Goal: Task Accomplishment & Management: Manage account settings

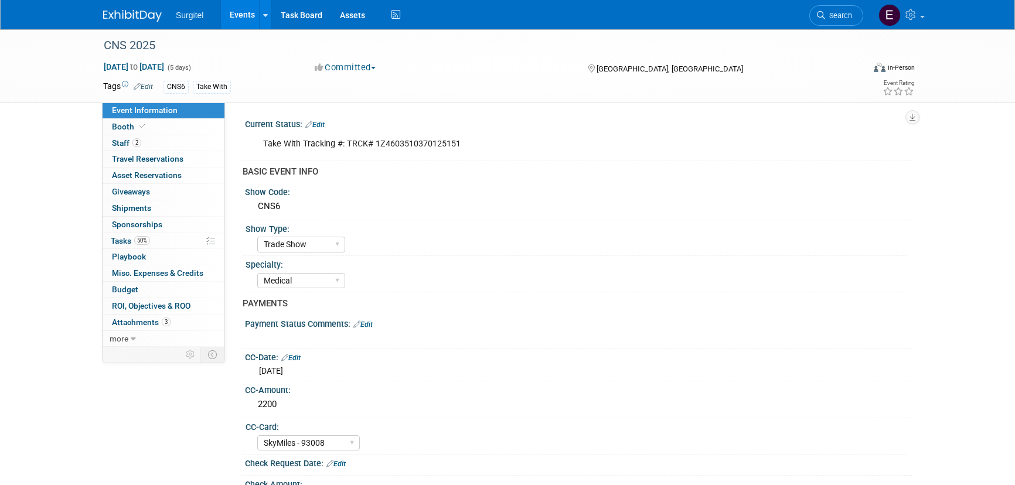
select select "Trade Show"
select select "Medical"
select select "SkyMiles - 93008"
select select "No"
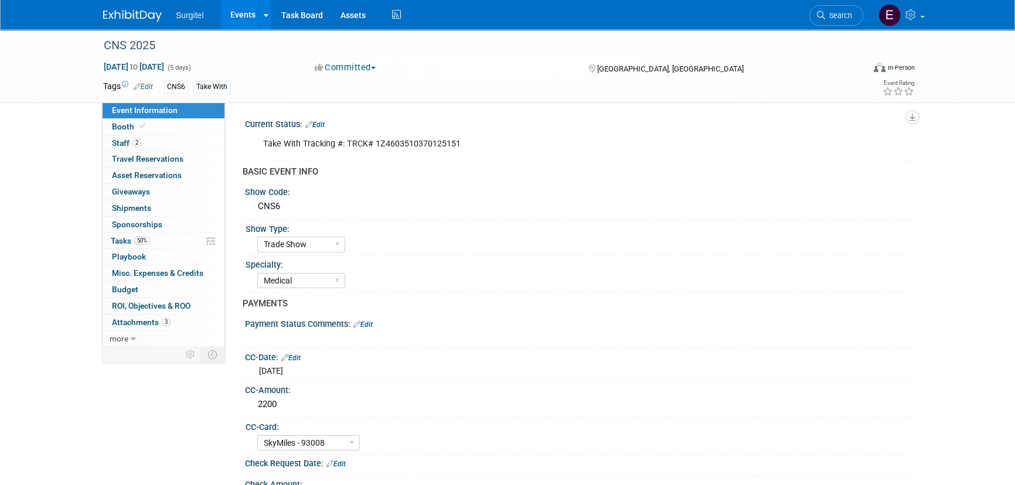
click at [242, 24] on link "Events" at bounding box center [242, 14] width 43 height 29
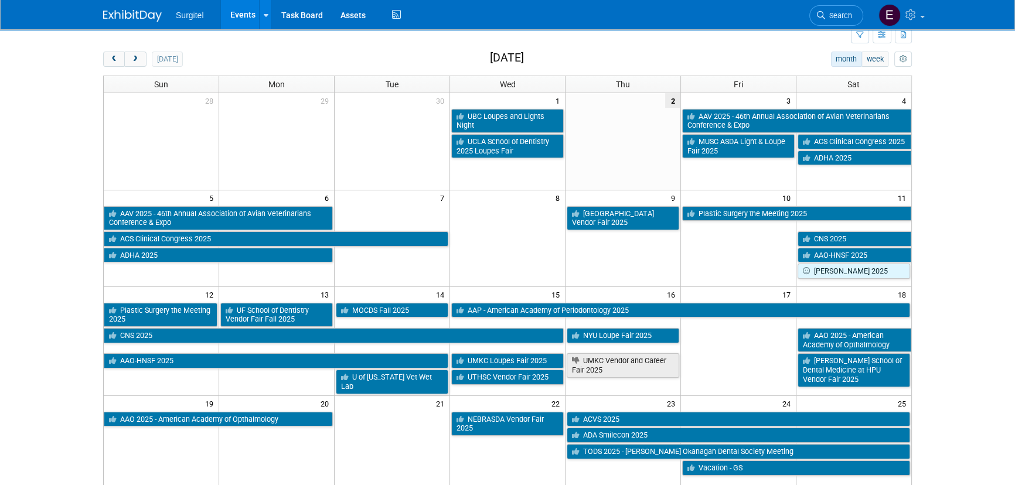
scroll to position [106, 0]
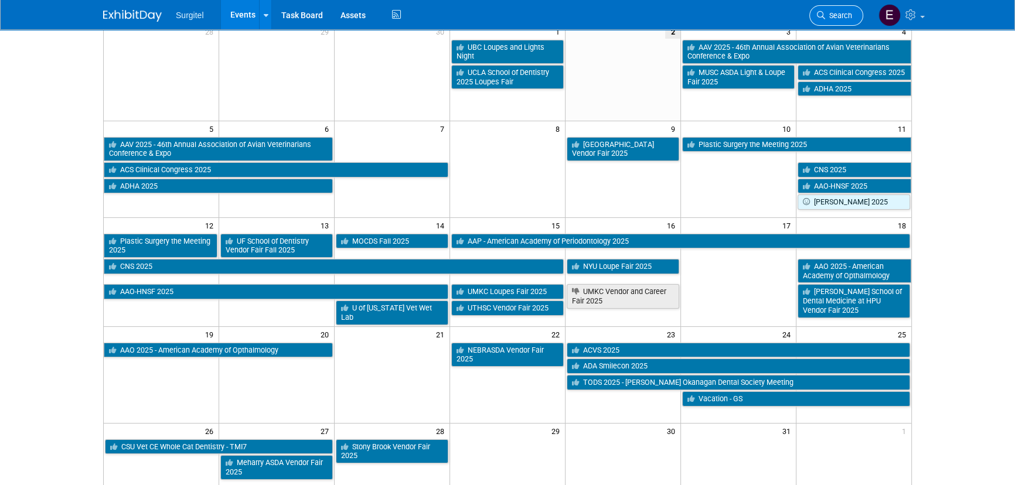
click at [838, 8] on link "Search" at bounding box center [836, 15] width 54 height 21
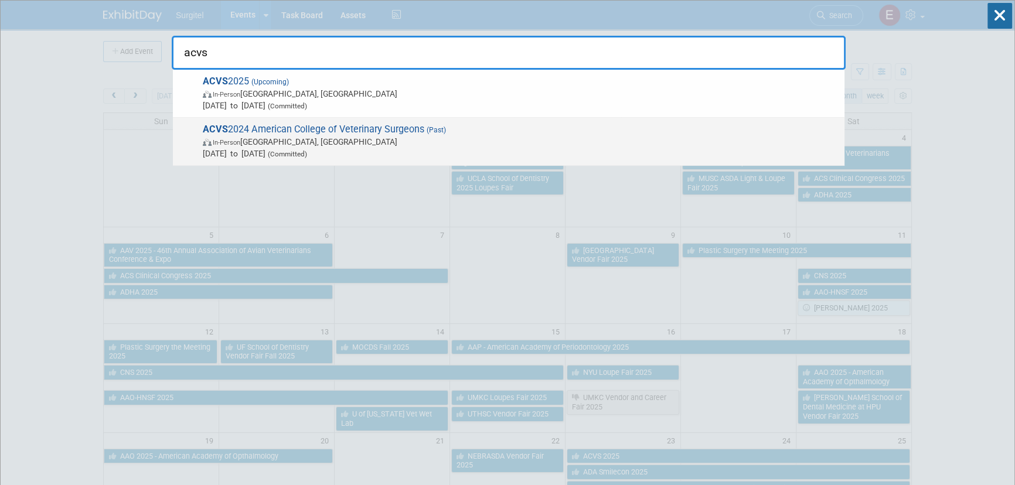
type input "acvs"
click at [357, 119] on div "ACVS 2024 American College of Veterinary Surgeons (Past) In-Person Phoenix, AZ …" at bounding box center [508, 142] width 671 height 48
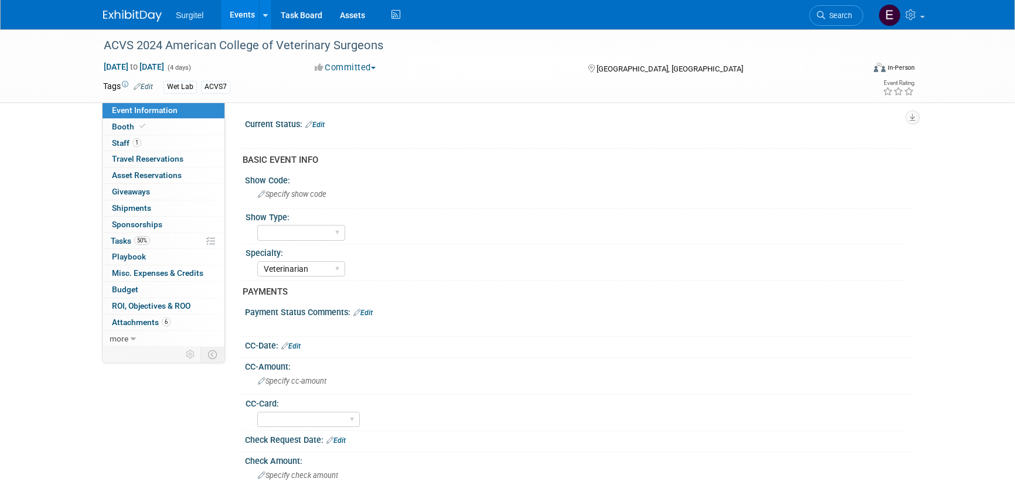
select select "Veterinarian"
select select "Yes"
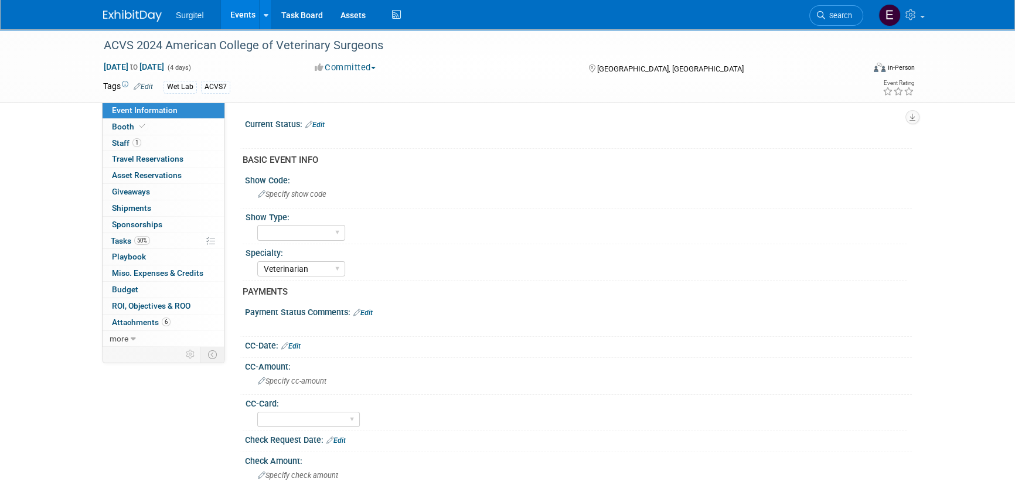
click at [835, 19] on link "Search" at bounding box center [836, 15] width 54 height 21
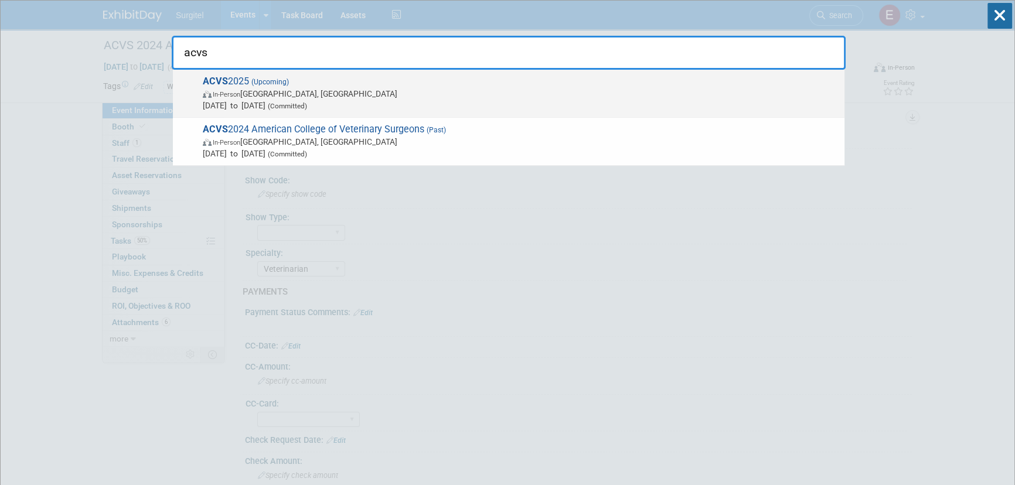
type input "acvs"
click at [307, 107] on span "(Committed)" at bounding box center [286, 106] width 42 height 8
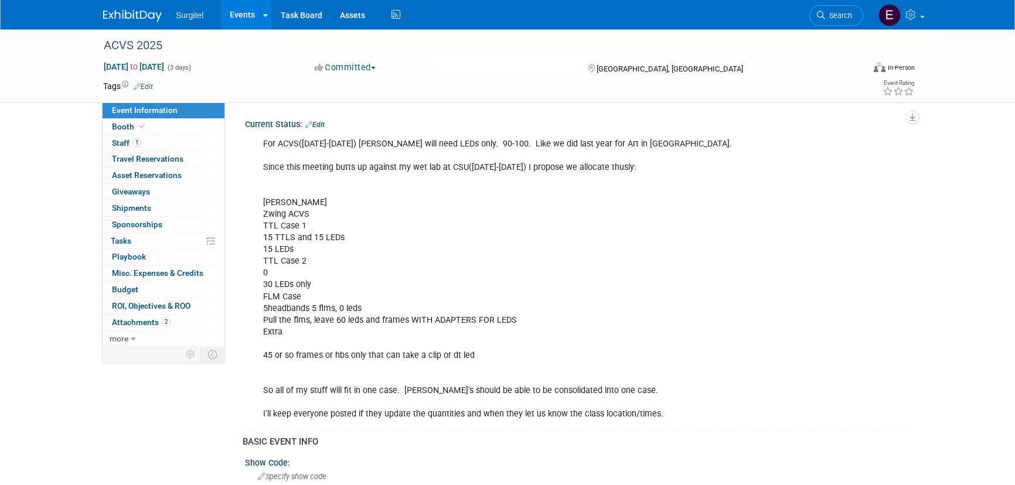
select select "Wet Lab"
select select "Veterinarian"
select select "No"
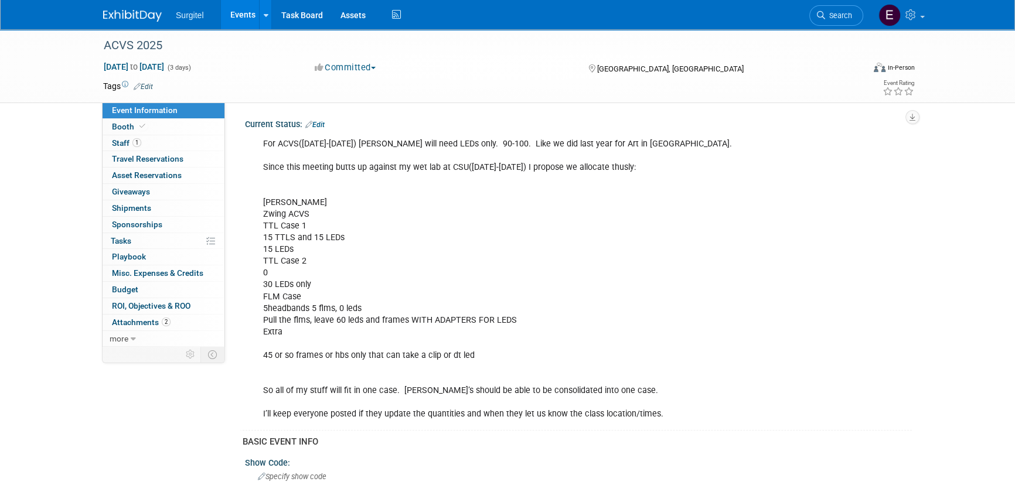
click at [142, 83] on link "Edit" at bounding box center [143, 87] width 19 height 8
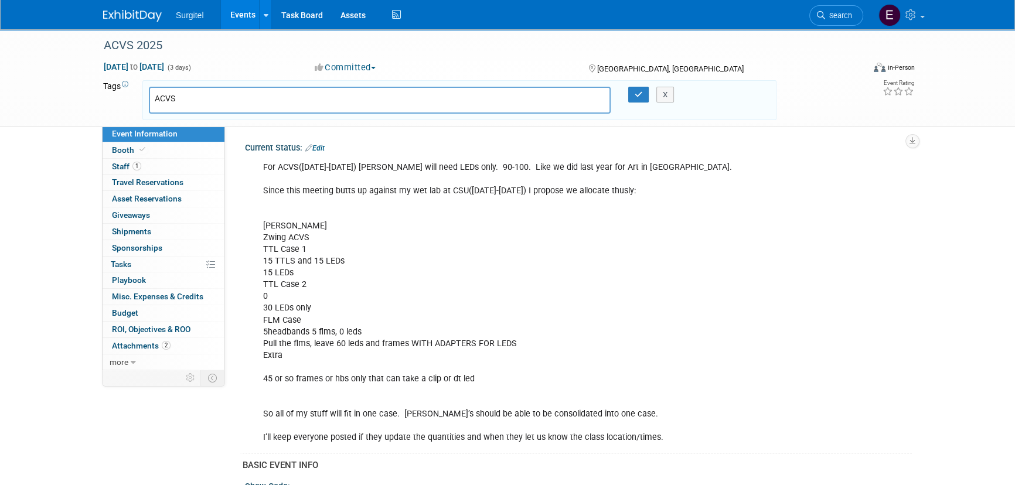
type input "ACVS7"
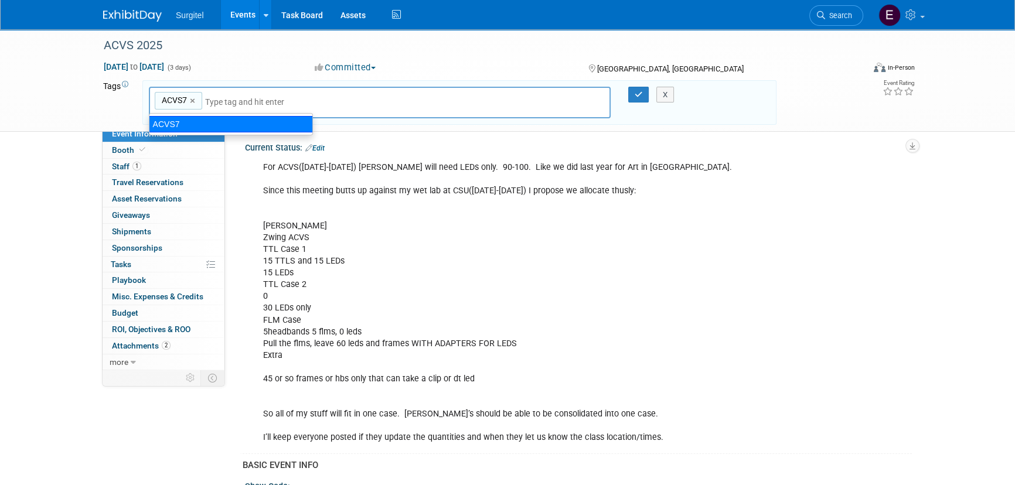
click at [189, 123] on div "ACVS7" at bounding box center [231, 124] width 164 height 16
click at [642, 88] on button "button" at bounding box center [638, 95] width 21 height 16
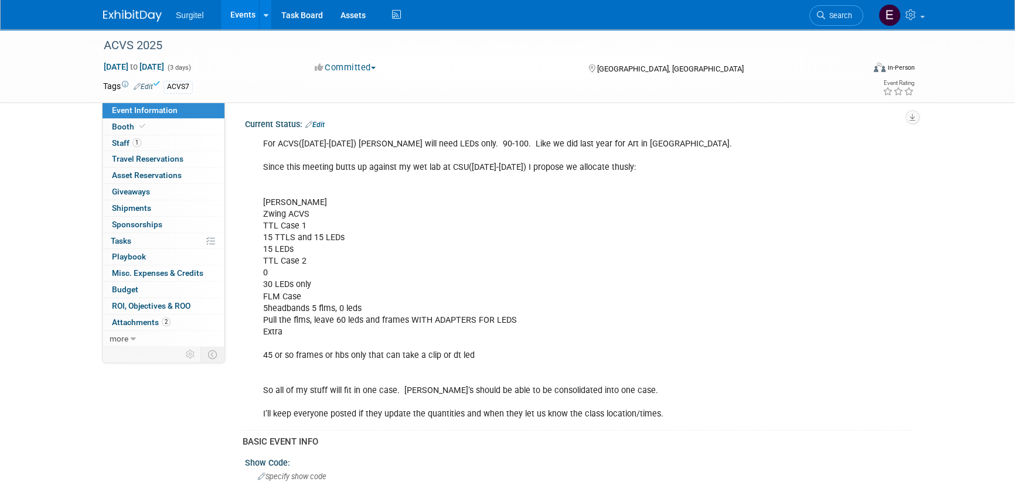
scroll to position [213, 0]
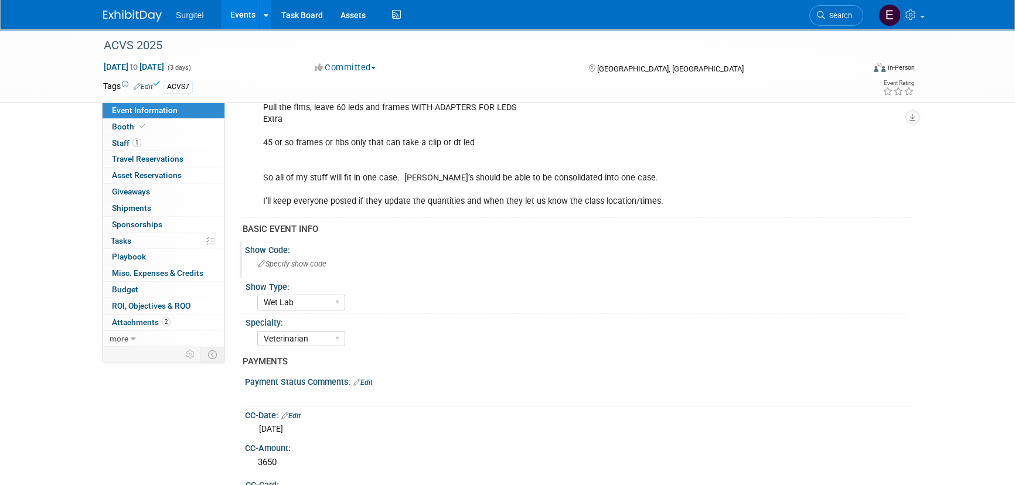
click at [332, 266] on div "Specify show code" at bounding box center [578, 264] width 649 height 18
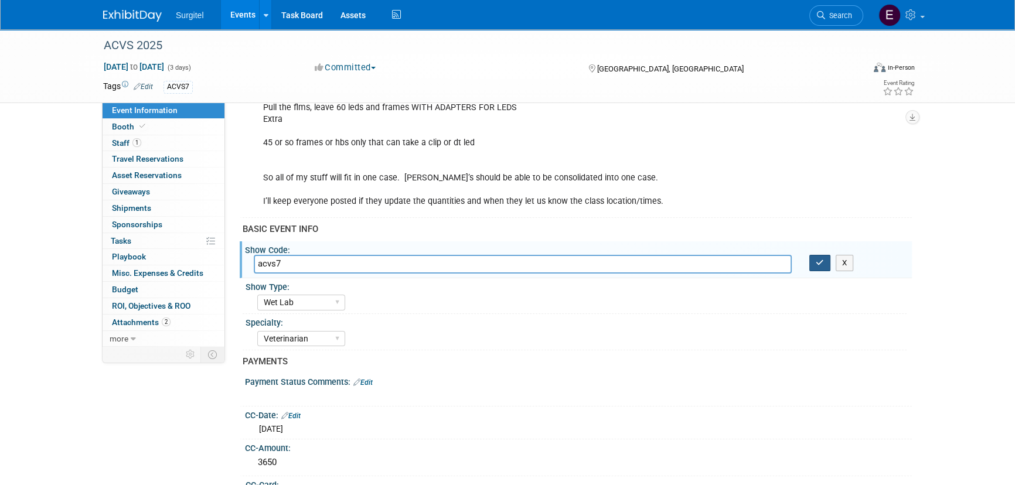
type input "acvs7"
click at [820, 264] on icon "button" at bounding box center [819, 263] width 8 height 8
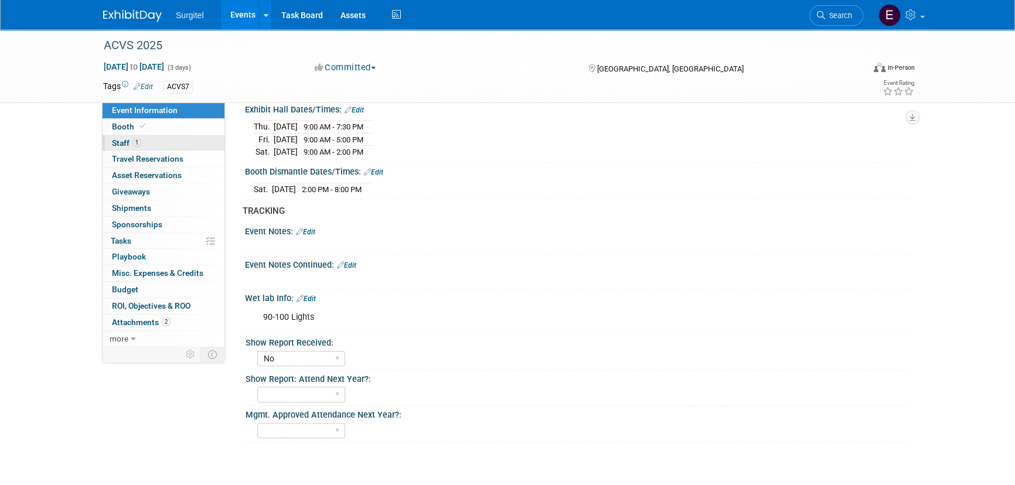
scroll to position [1065, 0]
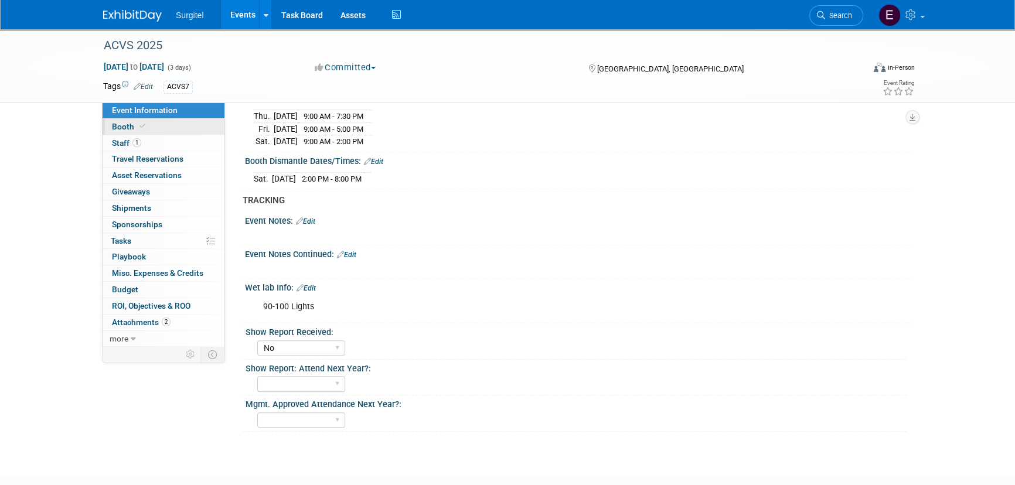
click at [129, 129] on span "Booth" at bounding box center [130, 126] width 36 height 9
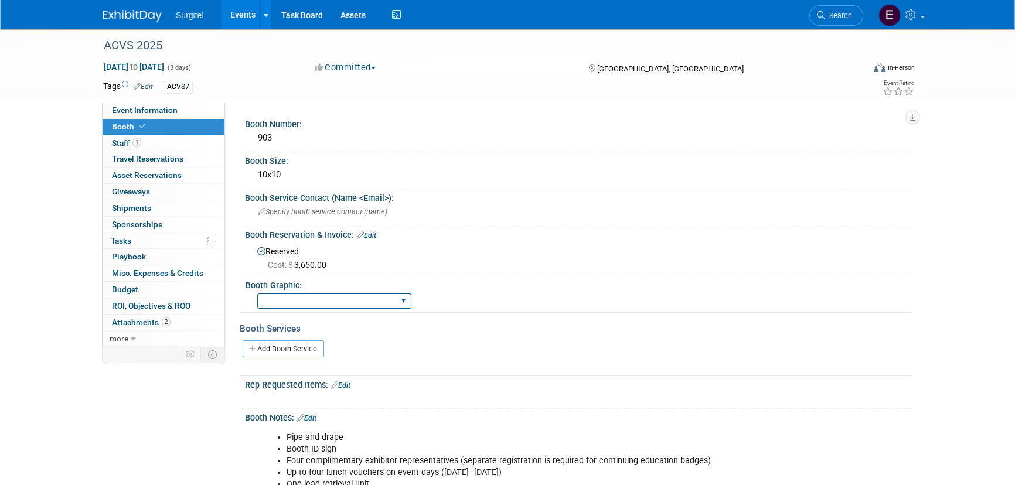
click at [367, 302] on select "Big Island Booth 10x20 Backlit 8' Fabric Popup 10' Light Box 2' Fabric Banner N…" at bounding box center [334, 301] width 154 height 16
select select "8' Fabric Popup"
click at [257, 293] on select "Big Island Booth 10x20 Backlit 8' Fabric Popup 10' Light Box 2' Fabric Banner N…" at bounding box center [334, 301] width 154 height 16
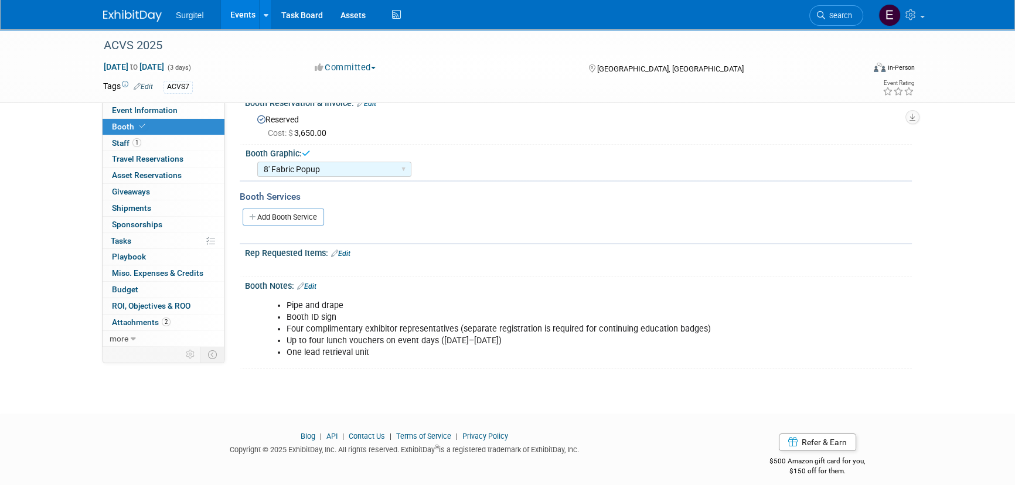
scroll to position [141, 0]
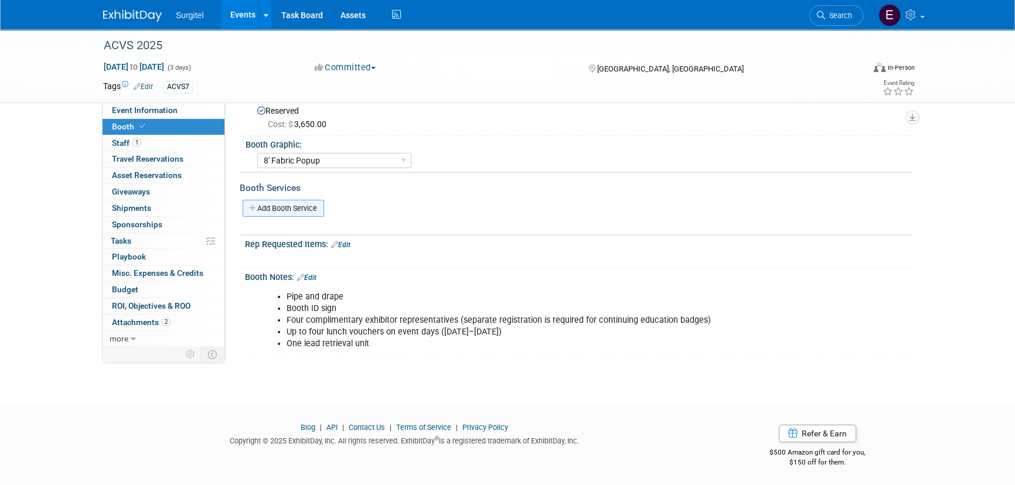
click at [286, 209] on link "Add Booth Service" at bounding box center [283, 208] width 81 height 17
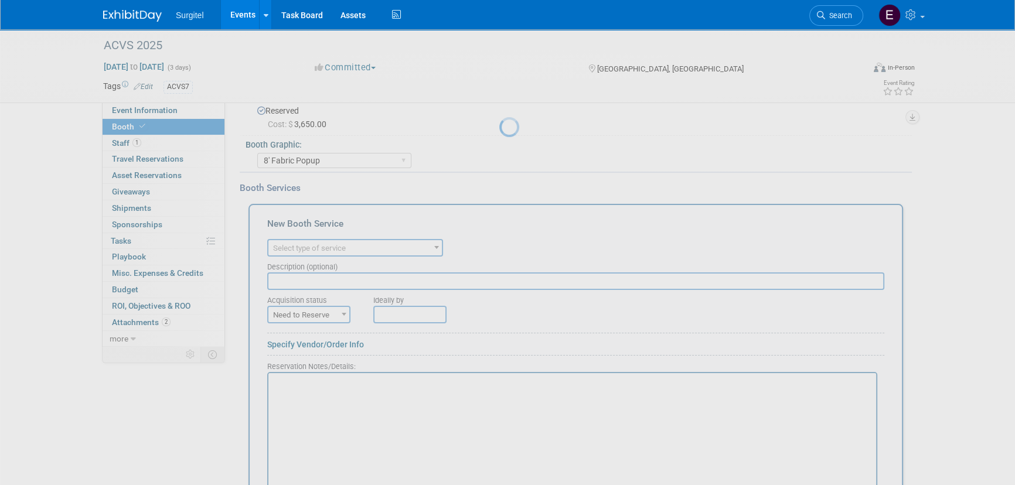
scroll to position [0, 0]
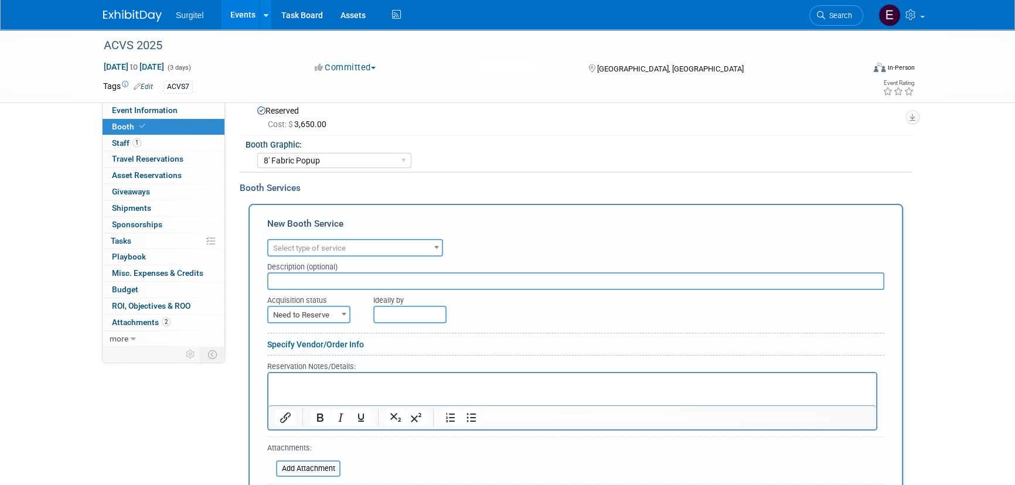
click at [364, 250] on span "Select type of service" at bounding box center [354, 248] width 173 height 16
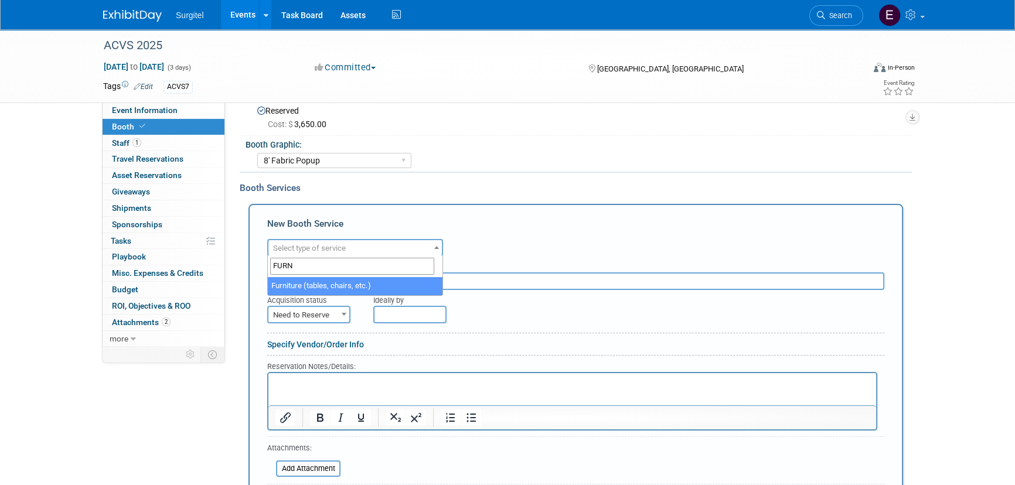
type input "FURN"
select select "6"
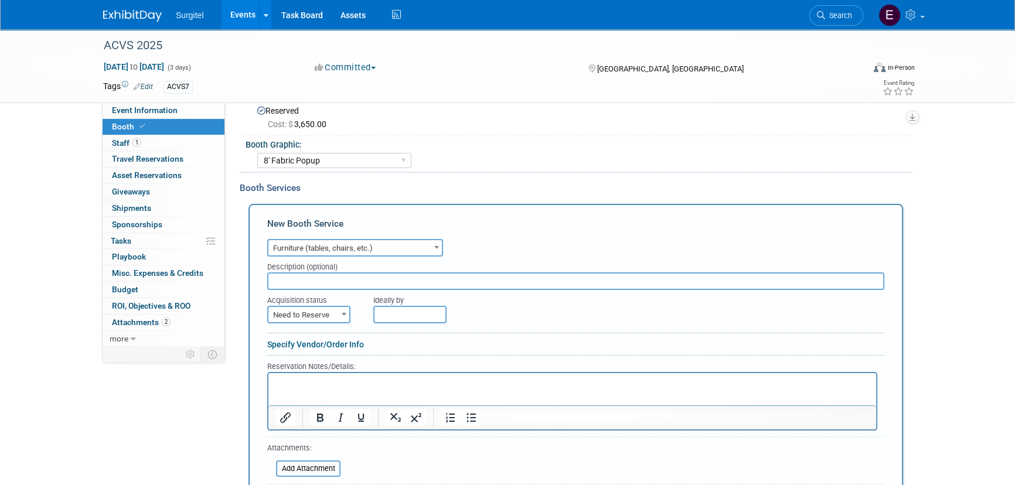
click at [354, 280] on input "text" at bounding box center [575, 281] width 617 height 18
type input "carpet, padding, 8' table, 2 chairs"
click at [316, 307] on span "Need to Reserve" at bounding box center [308, 315] width 81 height 16
select select "2"
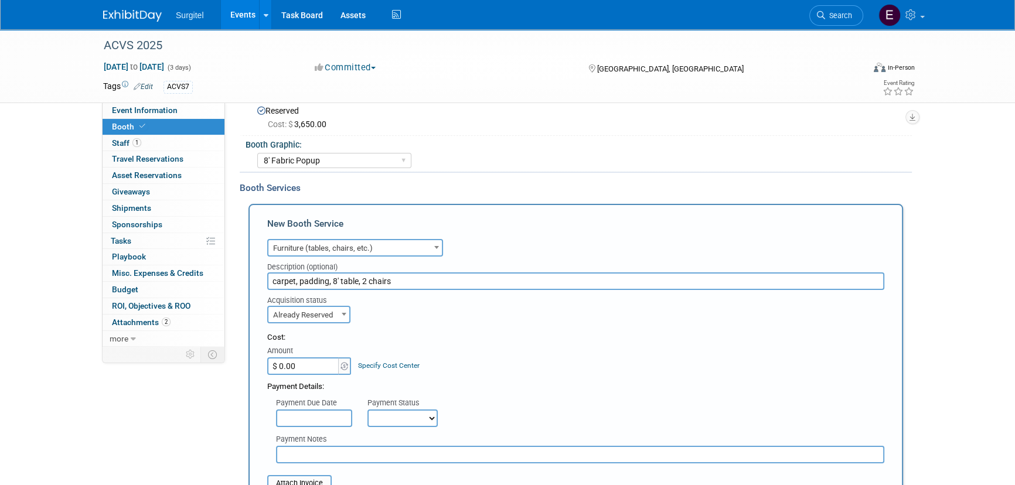
click at [305, 361] on input "$ 0.00" at bounding box center [303, 366] width 73 height 18
type input "$ 1,285.00"
click at [405, 417] on select "Not Paid Yet Partially Paid Paid in Full" at bounding box center [402, 418] width 70 height 18
select select "1"
click at [367, 409] on select "Not Paid Yet Partially Paid Paid in Full" at bounding box center [402, 418] width 70 height 18
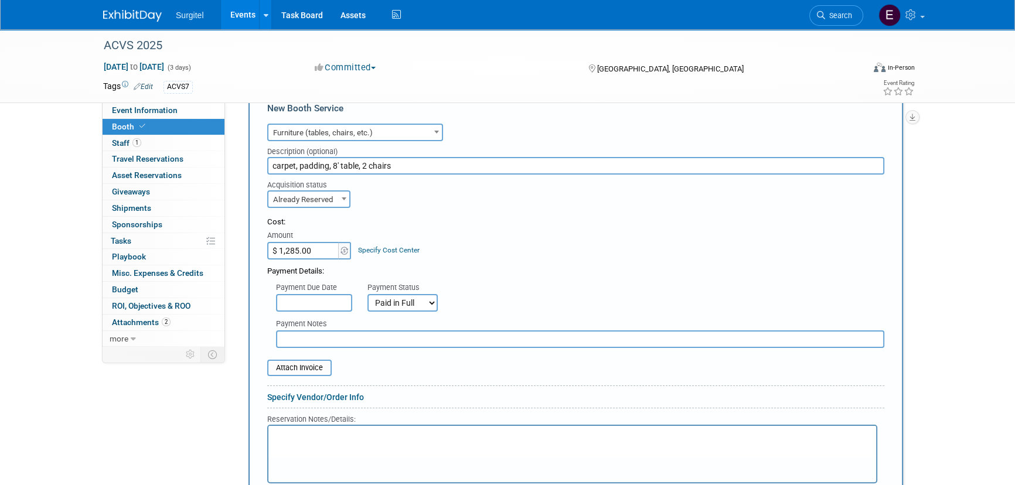
scroll to position [353, 0]
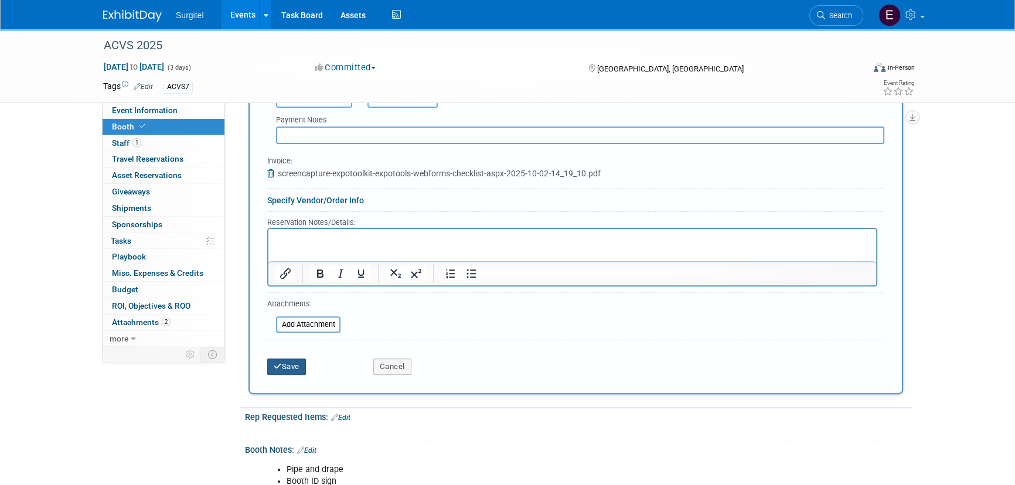
click at [284, 359] on button "Save" at bounding box center [286, 367] width 39 height 16
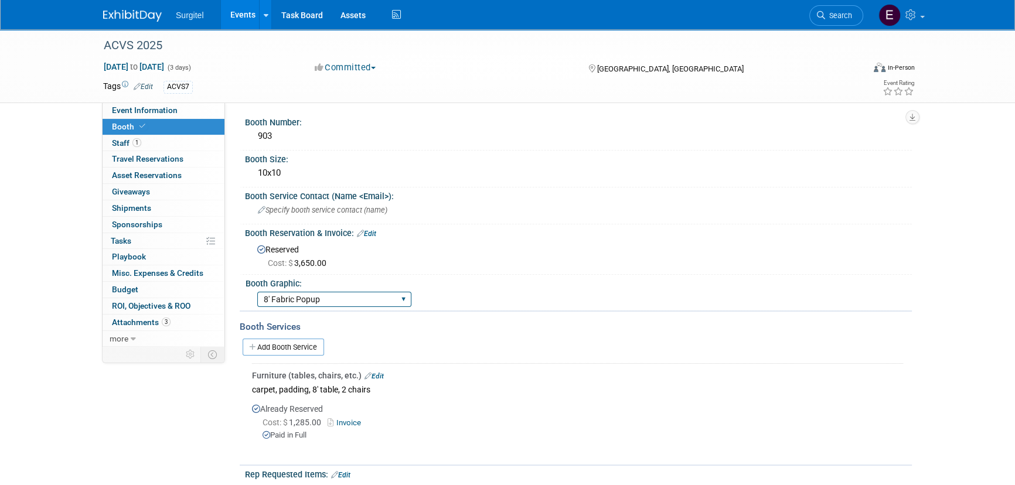
scroll to position [0, 0]
click at [233, 18] on link "Events" at bounding box center [242, 14] width 43 height 29
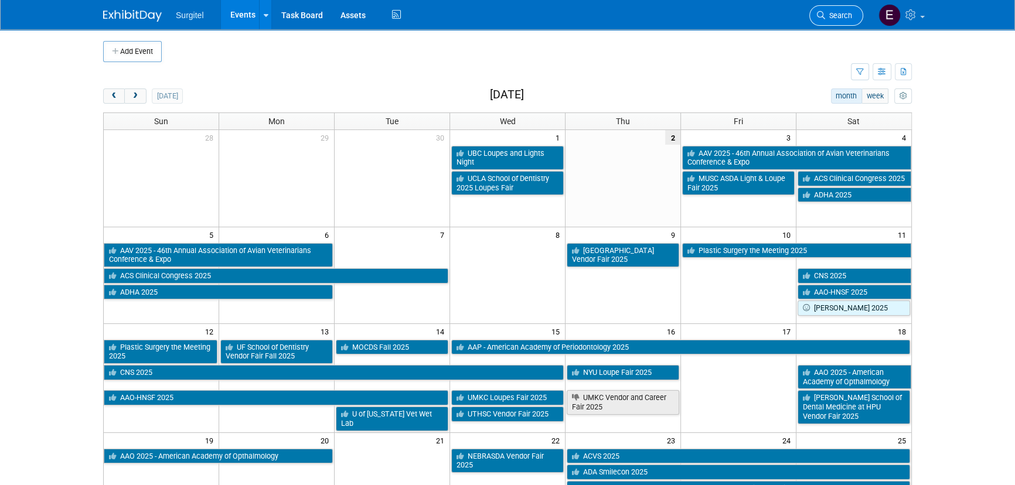
click at [844, 22] on link "Search" at bounding box center [836, 15] width 54 height 21
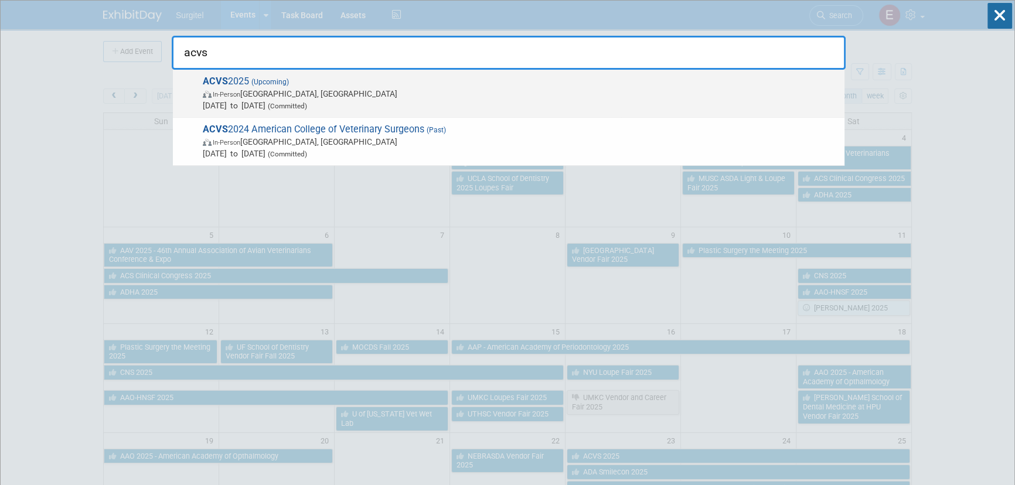
type input "acvs"
click at [384, 97] on span "In-Person Seattle, WA" at bounding box center [521, 94] width 636 height 12
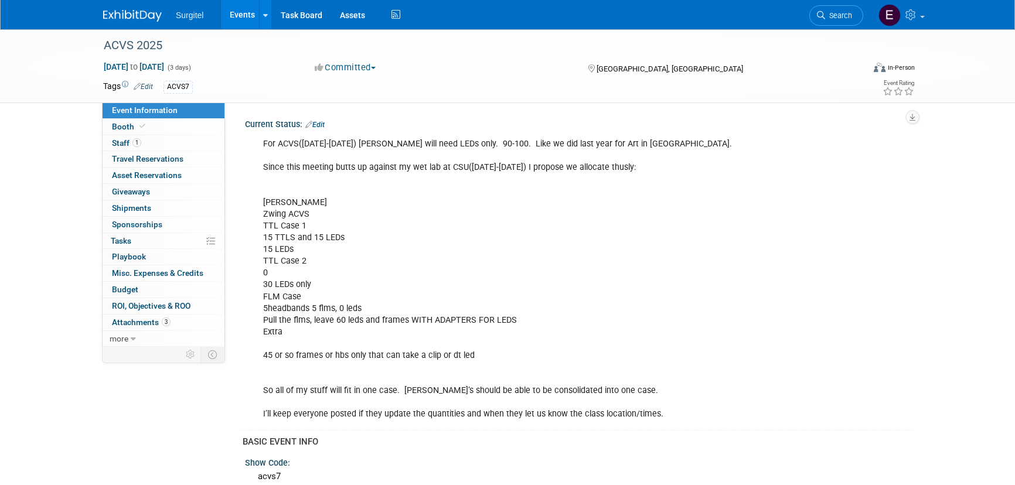
select select "Wet Lab"
select select "Veterinarian"
select select "No"
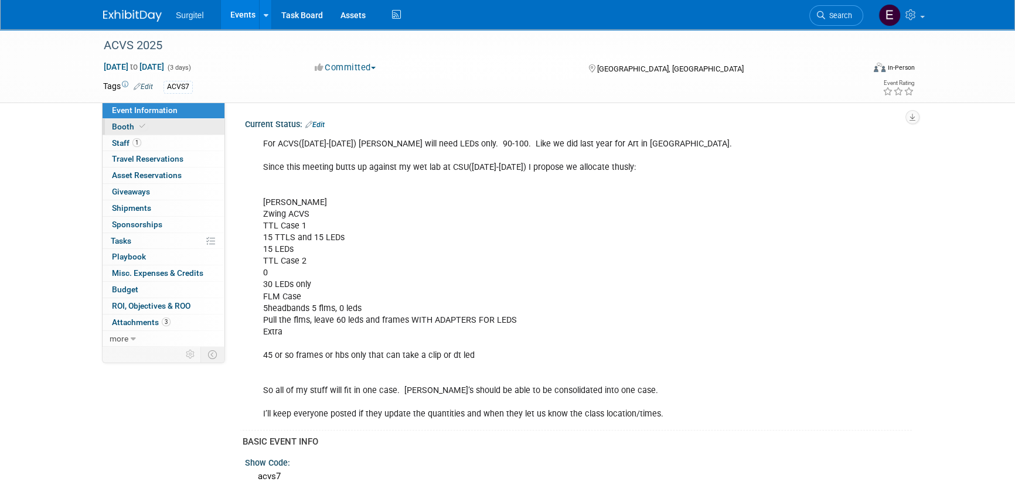
click at [131, 129] on span "Booth" at bounding box center [130, 126] width 36 height 9
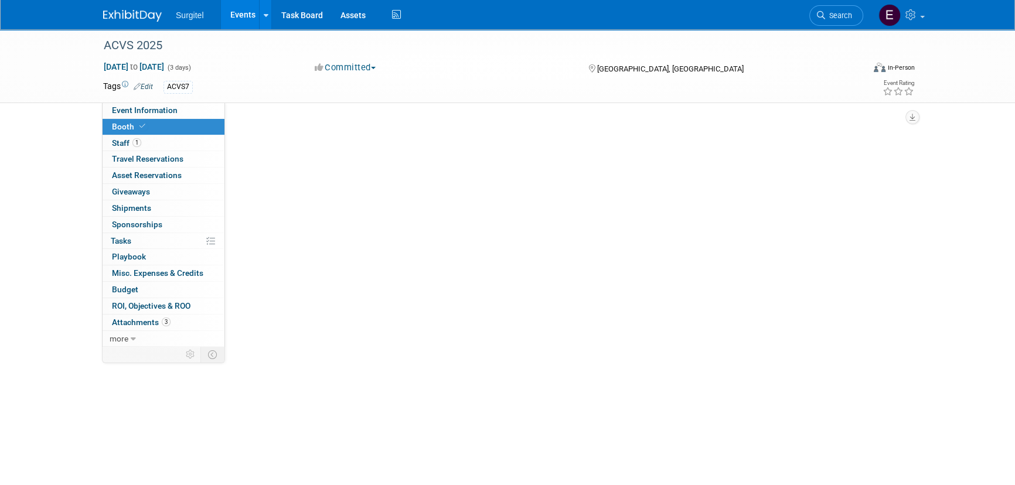
select select "8' Fabric Popup"
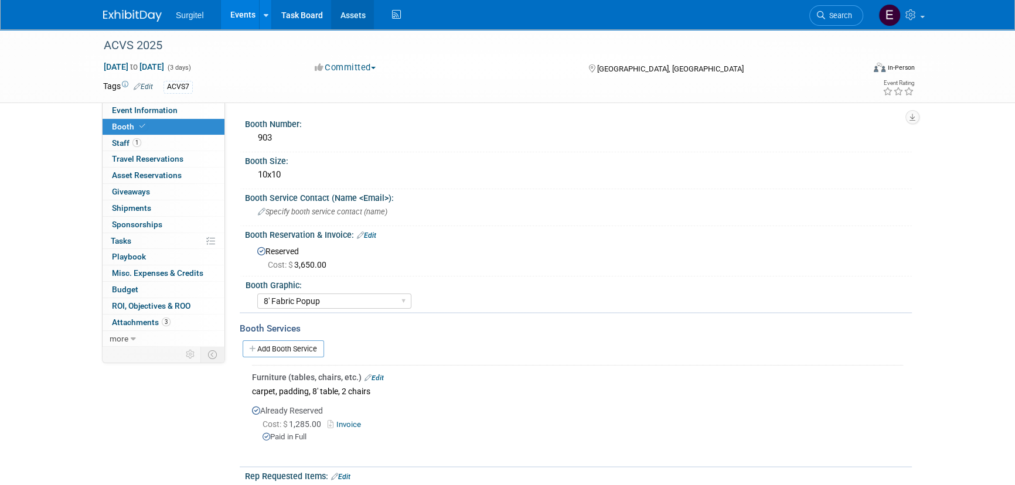
click at [355, 11] on link "Assets" at bounding box center [352, 14] width 43 height 29
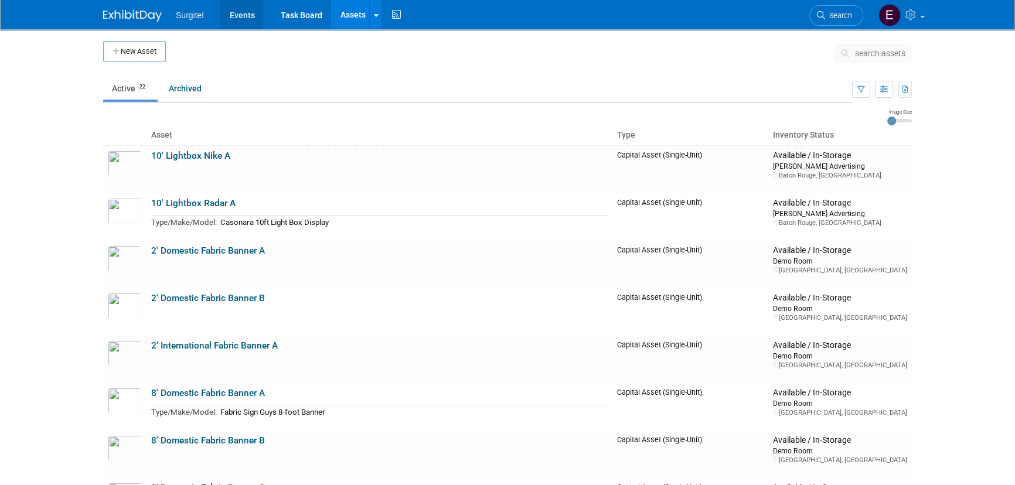
click at [252, 14] on link "Events" at bounding box center [241, 14] width 43 height 29
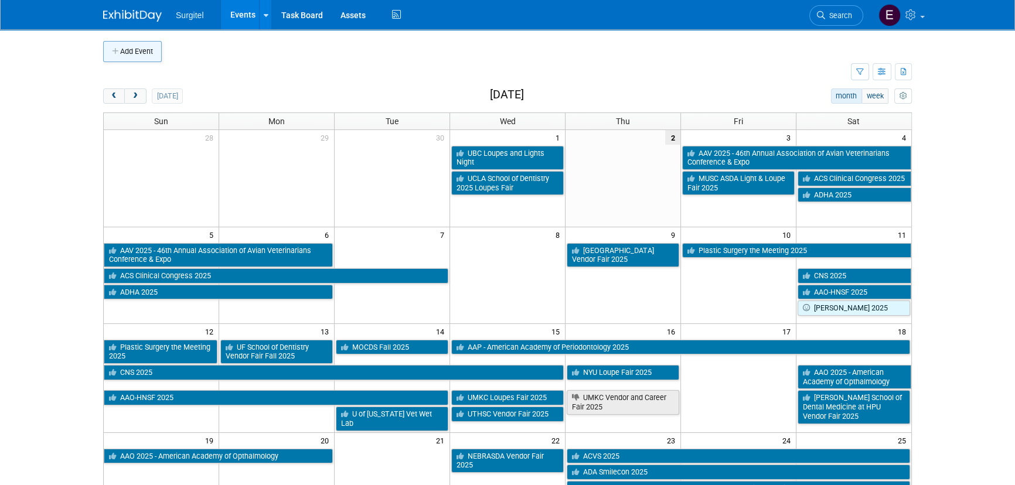
click at [134, 52] on button "Add Event" at bounding box center [132, 51] width 59 height 21
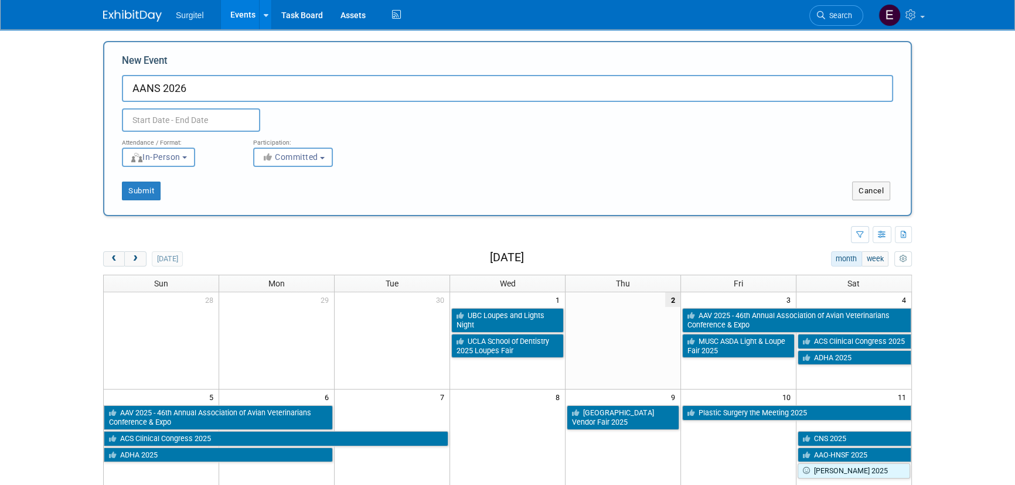
type input "AANS 2026"
click at [823, 22] on link "Search" at bounding box center [836, 15] width 54 height 21
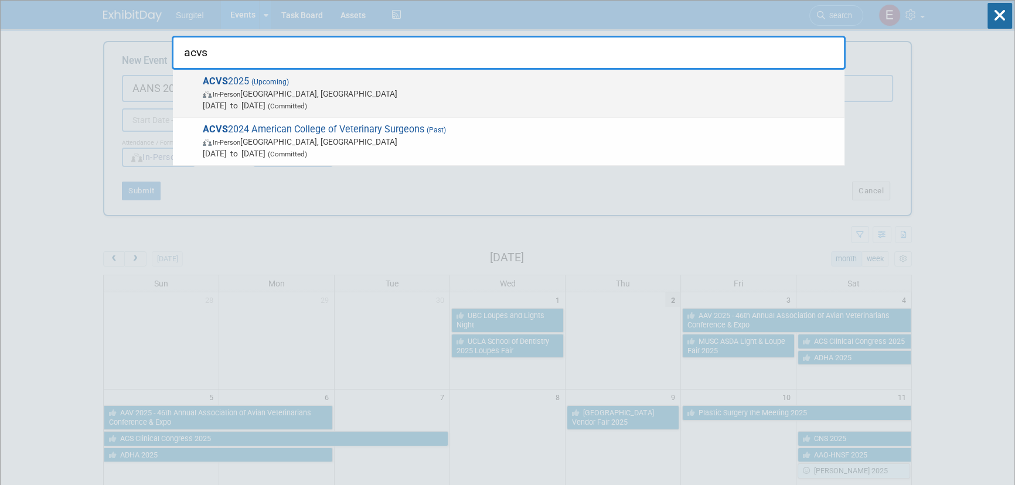
type input "acvs"
click at [307, 102] on span "(Committed)" at bounding box center [286, 106] width 42 height 8
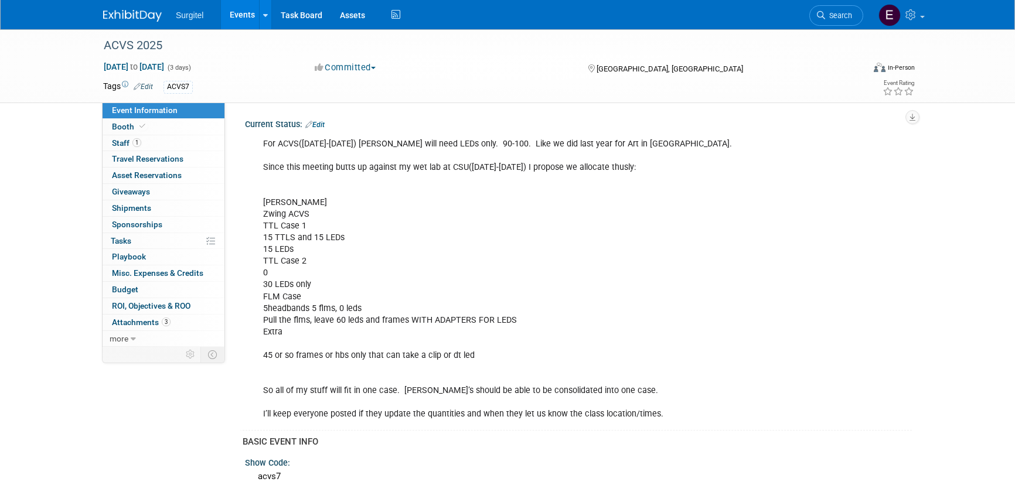
select select "Wet Lab"
select select "Veterinarian"
select select "No"
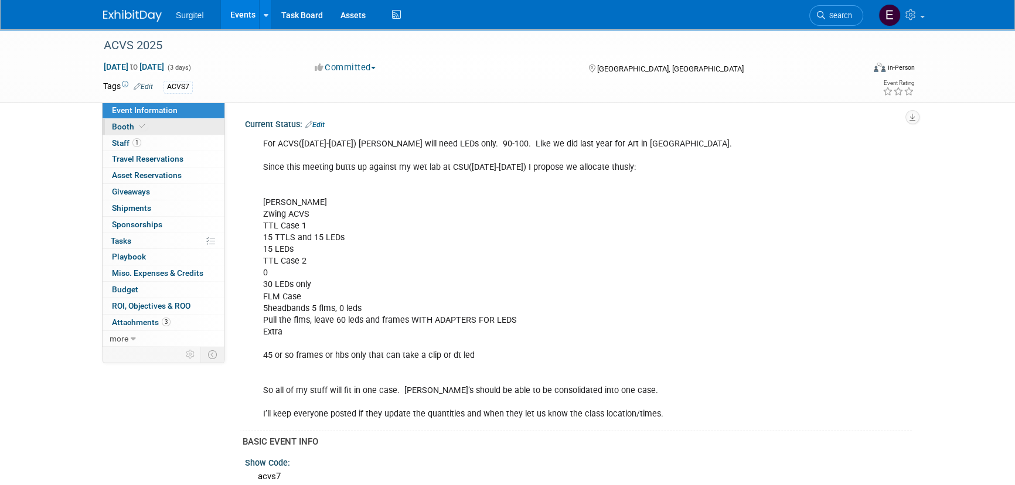
click at [150, 129] on link "Booth" at bounding box center [164, 127] width 122 height 16
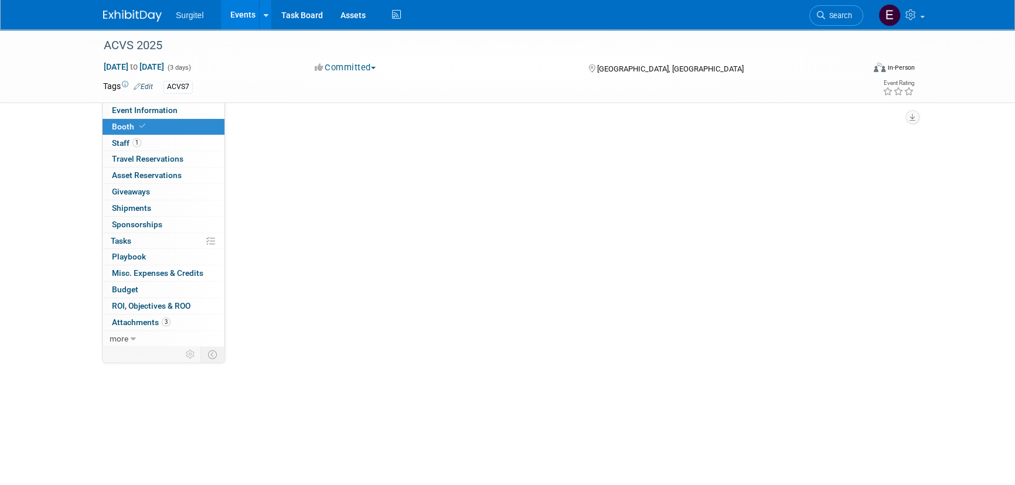
select select "8' Fabric Popup"
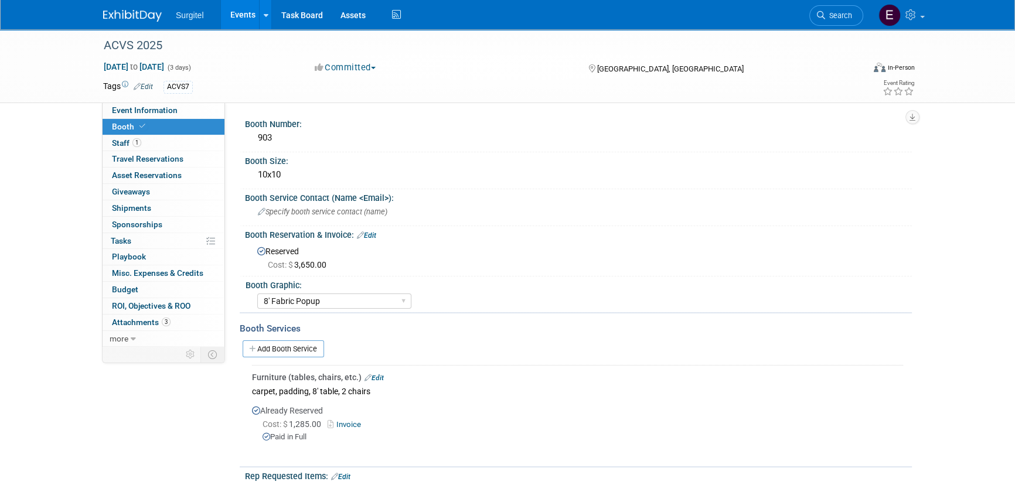
scroll to position [213, 0]
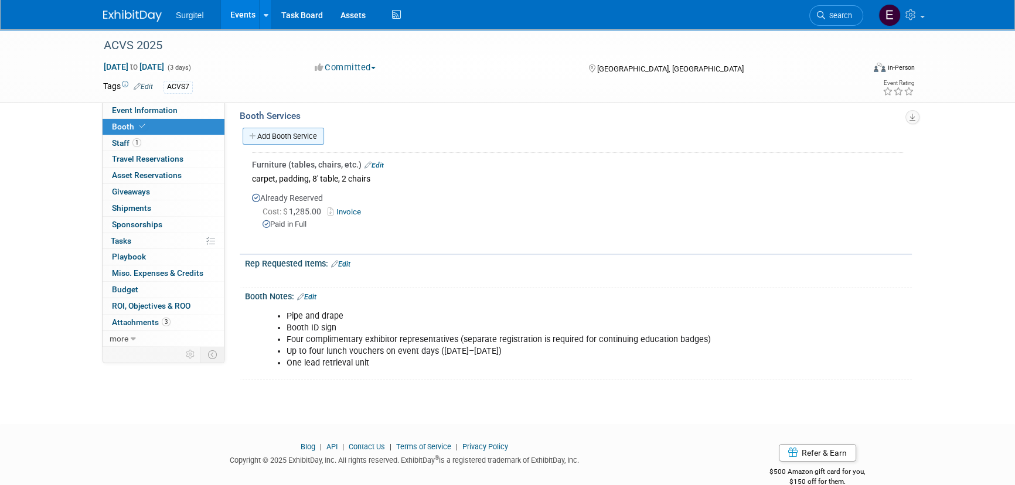
click at [264, 135] on link "Add Booth Service" at bounding box center [283, 136] width 81 height 17
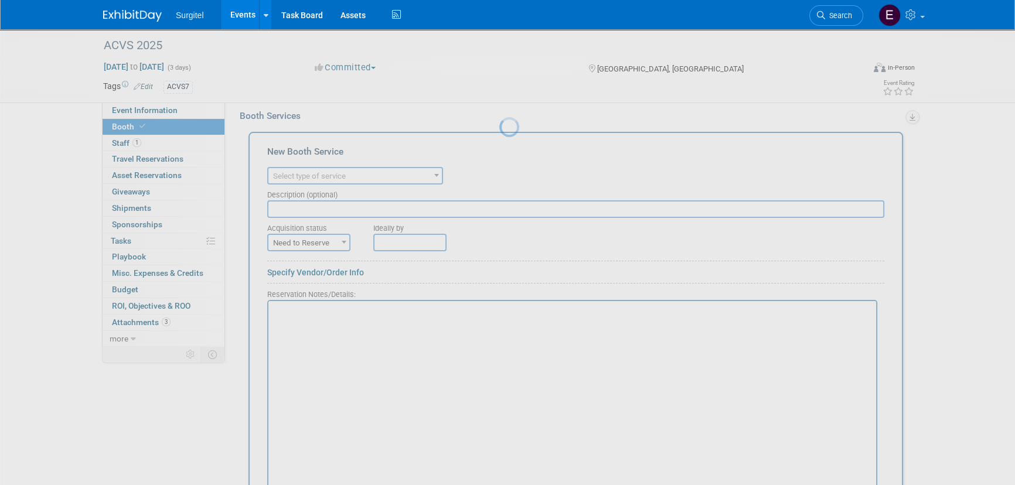
scroll to position [0, 0]
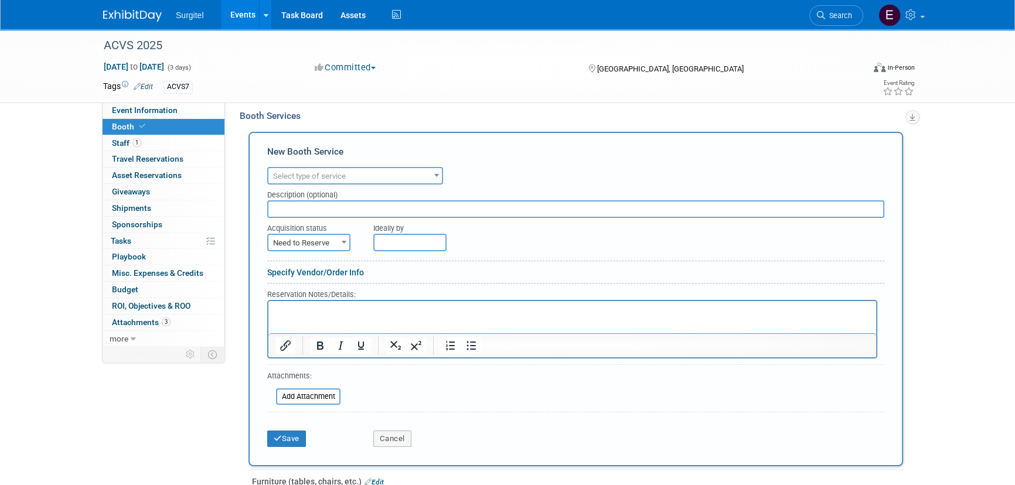
click at [400, 170] on span "Select type of service" at bounding box center [354, 176] width 173 height 16
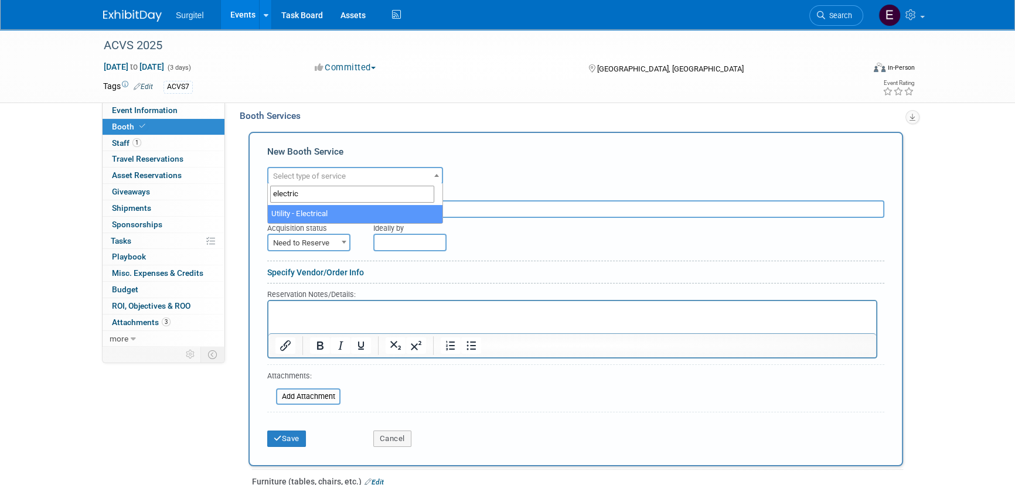
type input "electric"
select select "8"
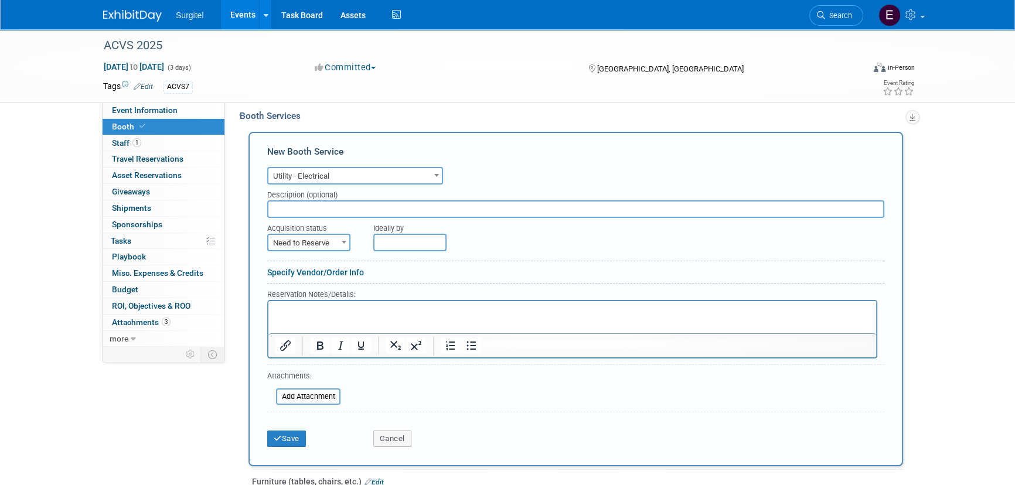
click at [347, 244] on span at bounding box center [344, 241] width 12 height 15
select select "2"
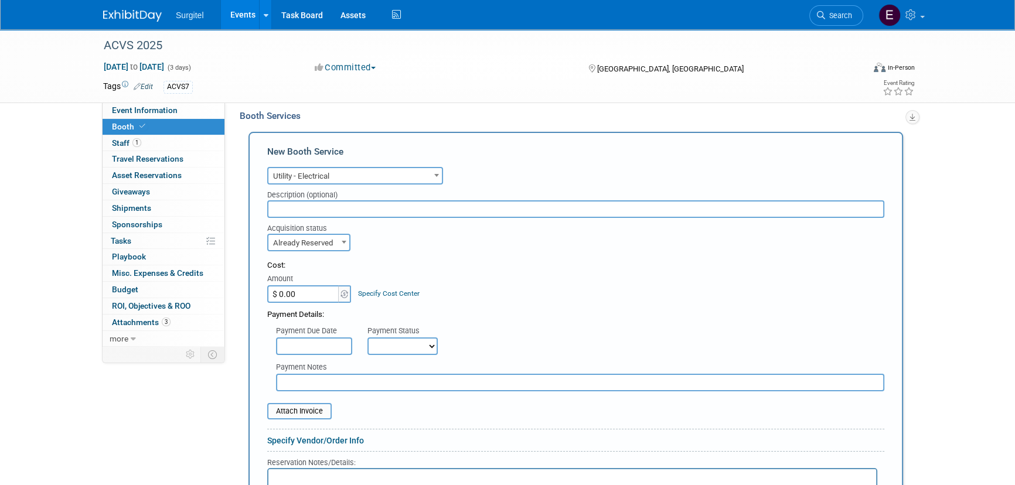
click at [328, 291] on input "$ 0.00" at bounding box center [303, 294] width 73 height 18
type input "$ 239.46"
click at [394, 341] on select "Not Paid Yet Partially Paid Paid in Full" at bounding box center [402, 346] width 70 height 18
select select "1"
click at [367, 337] on select "Not Paid Yet Partially Paid Paid in Full" at bounding box center [402, 346] width 70 height 18
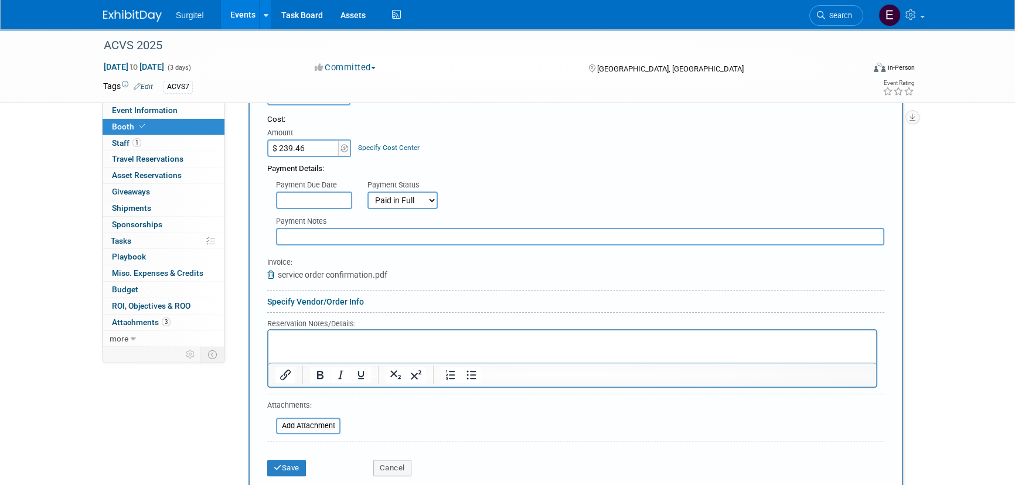
scroll to position [532, 0]
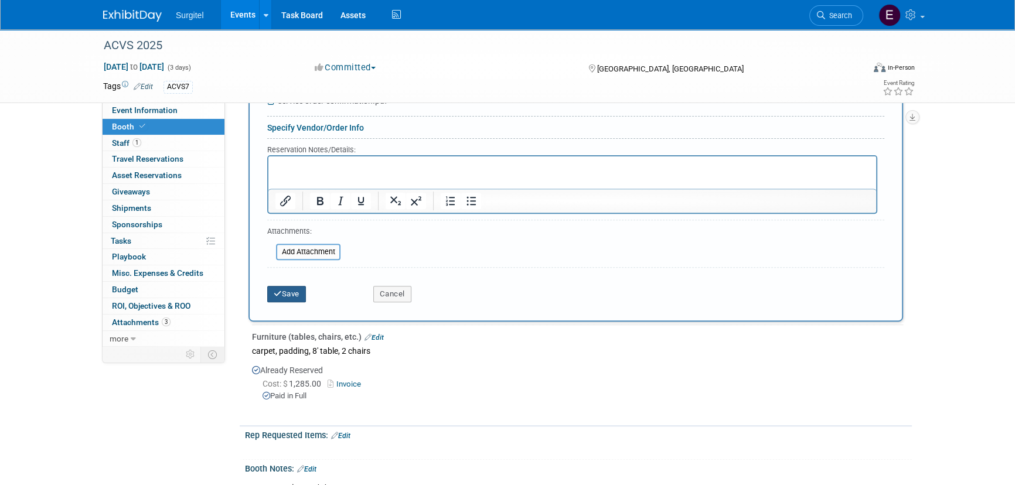
click at [286, 293] on button "Save" at bounding box center [286, 294] width 39 height 16
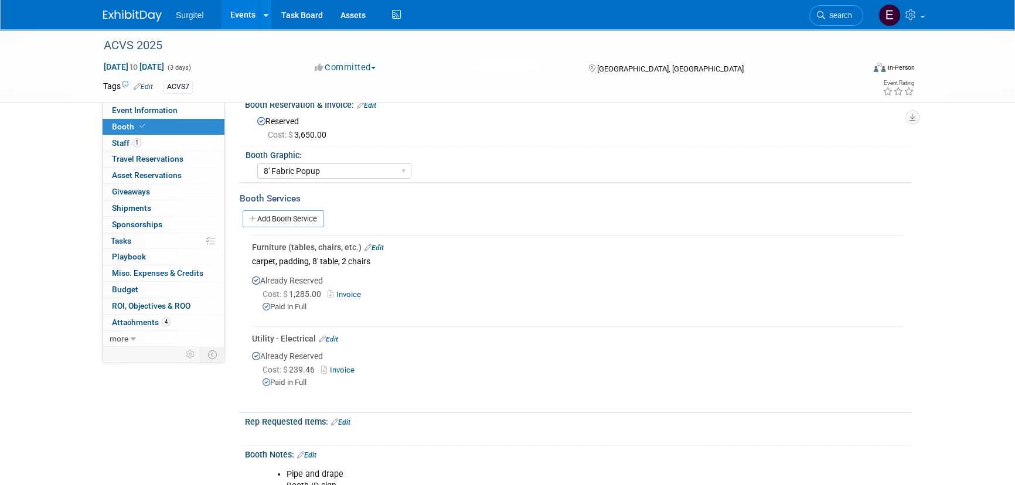
scroll to position [213, 0]
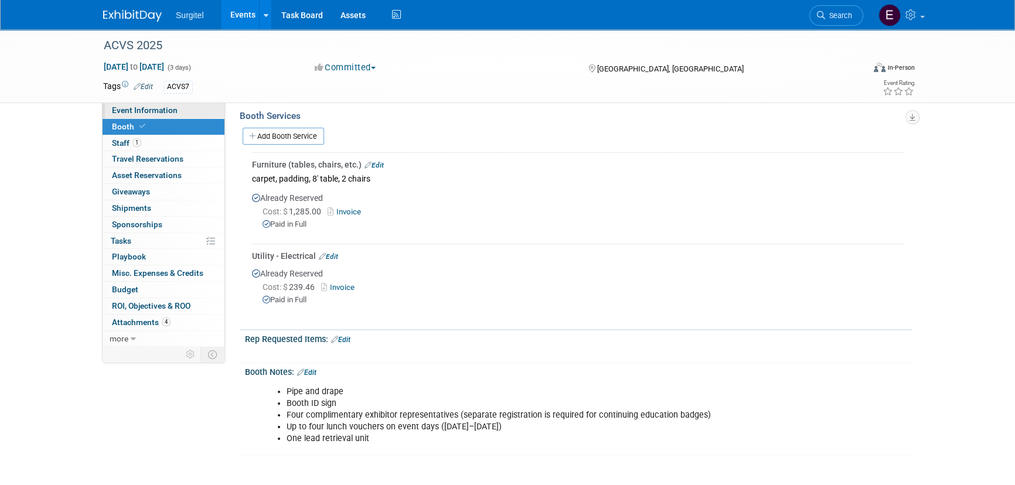
click at [148, 106] on span "Event Information" at bounding box center [145, 109] width 66 height 9
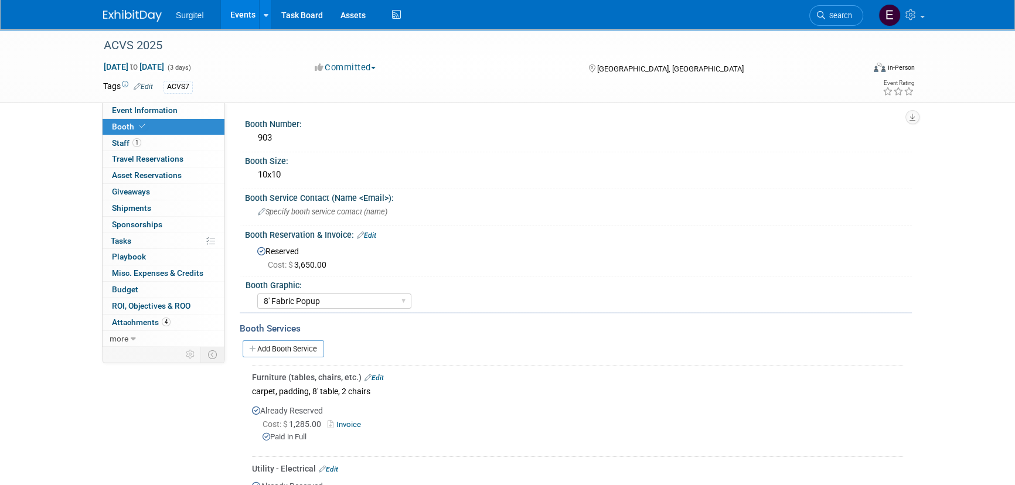
select select "Wet Lab"
select select "Veterinarian"
select select "No"
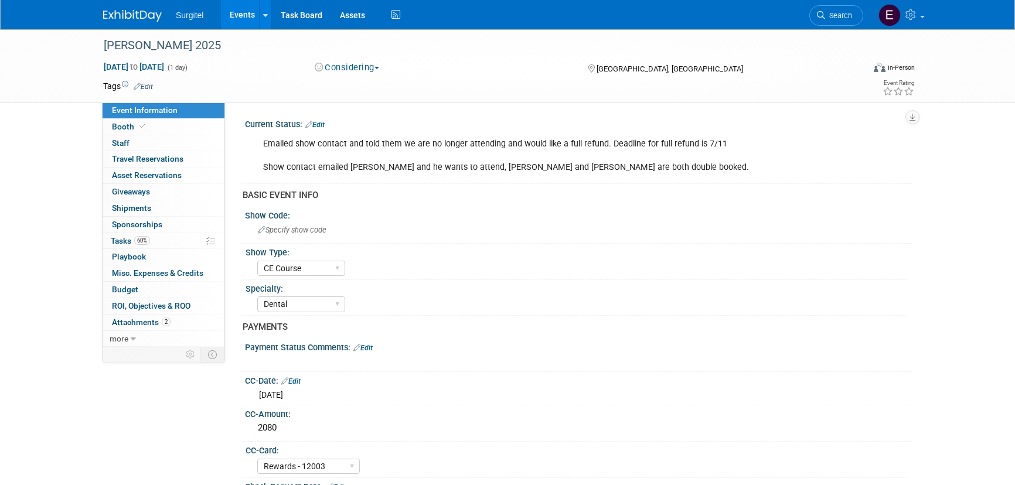
select select "CE Course"
select select "Dental"
select select "Rewards - 12003"
select select "No"
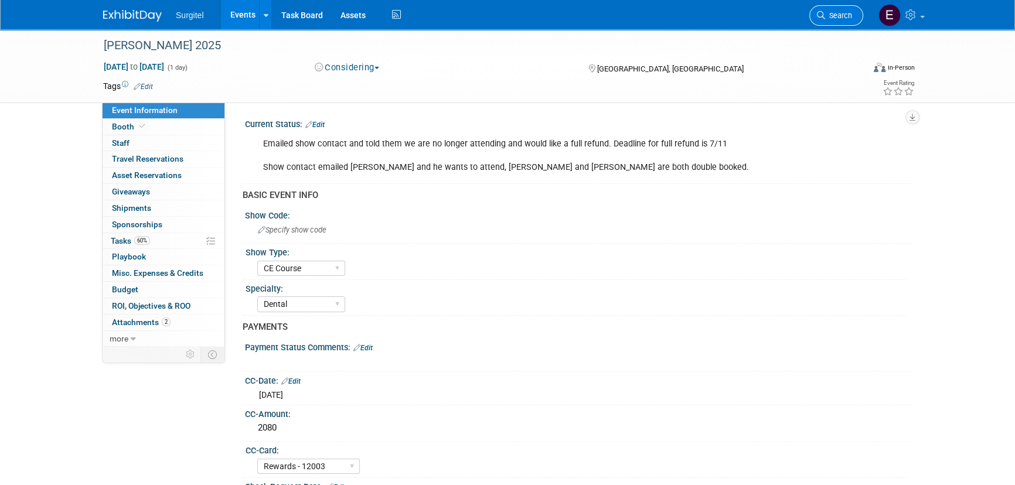
click at [831, 5] on link "Search" at bounding box center [836, 15] width 54 height 21
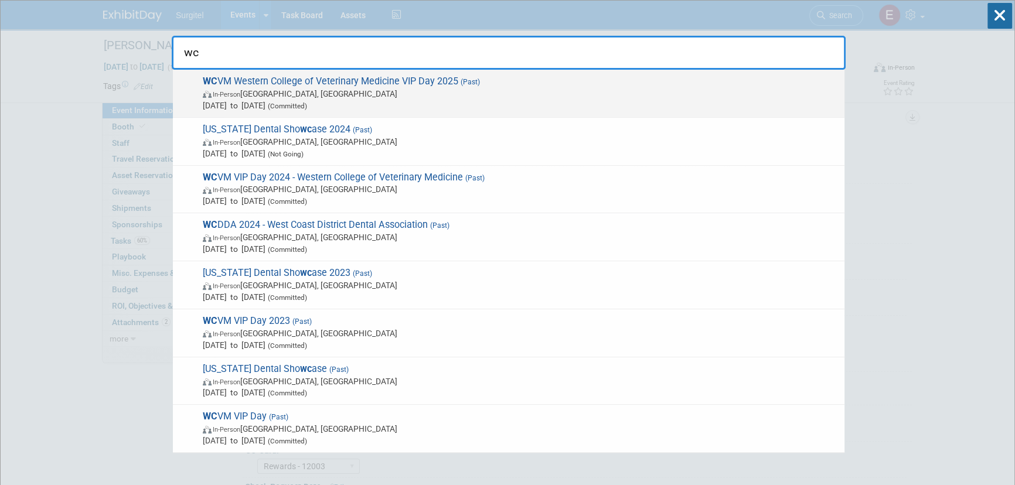
type input "wc"
click at [349, 87] on span "WC VM Western College of Veterinary Medicine VIP Day 2025 (Past) In-Person Sask…" at bounding box center [518, 94] width 639 height 36
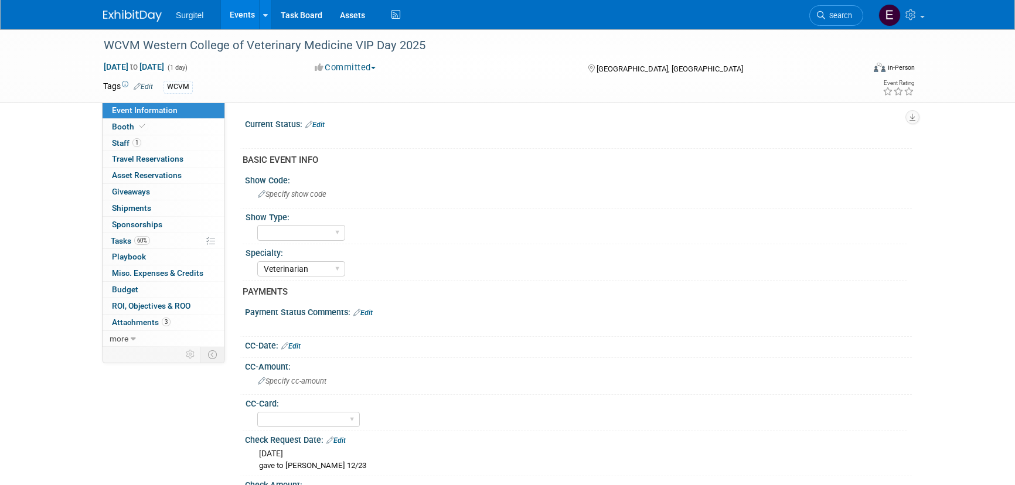
select select "Veterinarian"
select select "Yes"
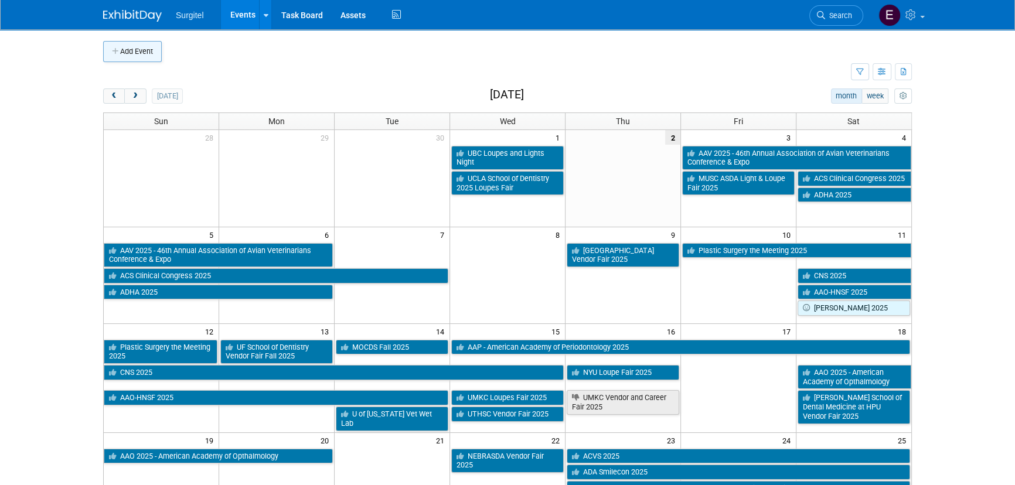
click at [119, 56] on button "Add Event" at bounding box center [132, 51] width 59 height 21
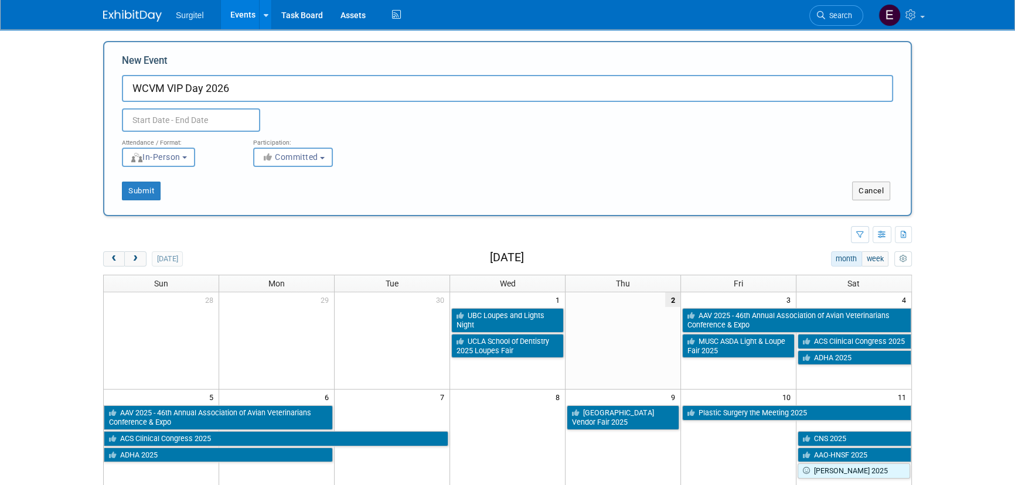
type input "WCVM VIP Day 2026"
click at [185, 119] on input "text" at bounding box center [191, 119] width 138 height 23
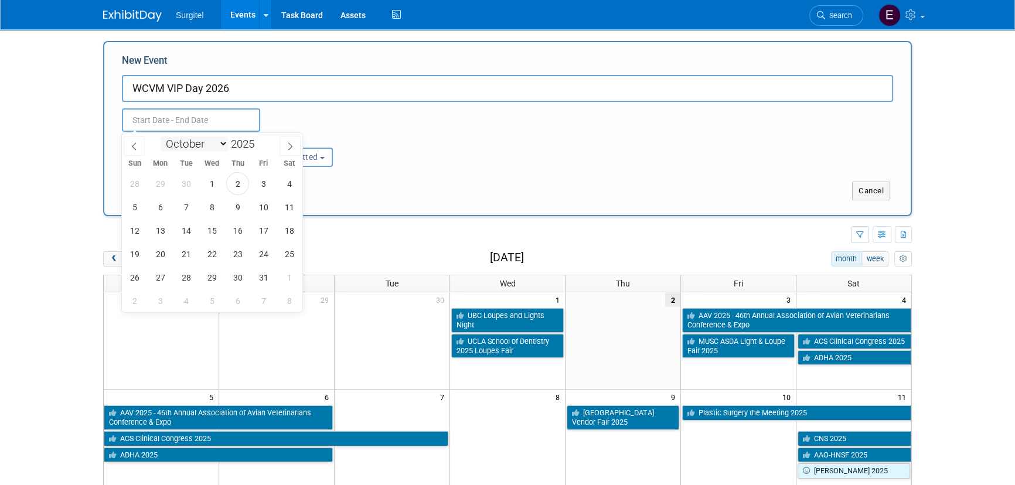
click at [190, 140] on select "January February March April May June July August September October November De…" at bounding box center [194, 143] width 67 height 15
select select "2"
click at [161, 136] on select "January February March April May June July August September October November De…" at bounding box center [194, 143] width 67 height 15
click at [260, 138] on span at bounding box center [259, 140] width 8 height 7
type input "2026"
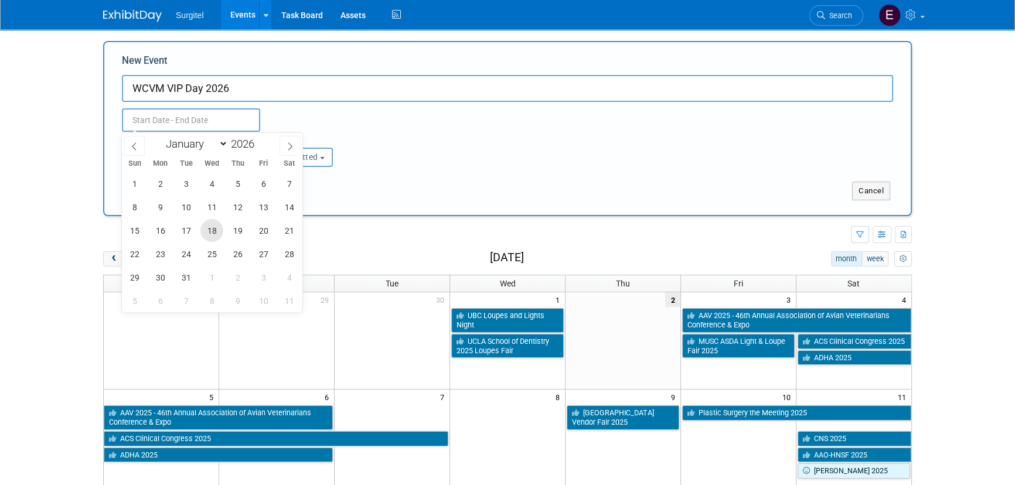
click at [209, 233] on span "18" at bounding box center [211, 230] width 23 height 23
type input "[DATE] to [DATE]"
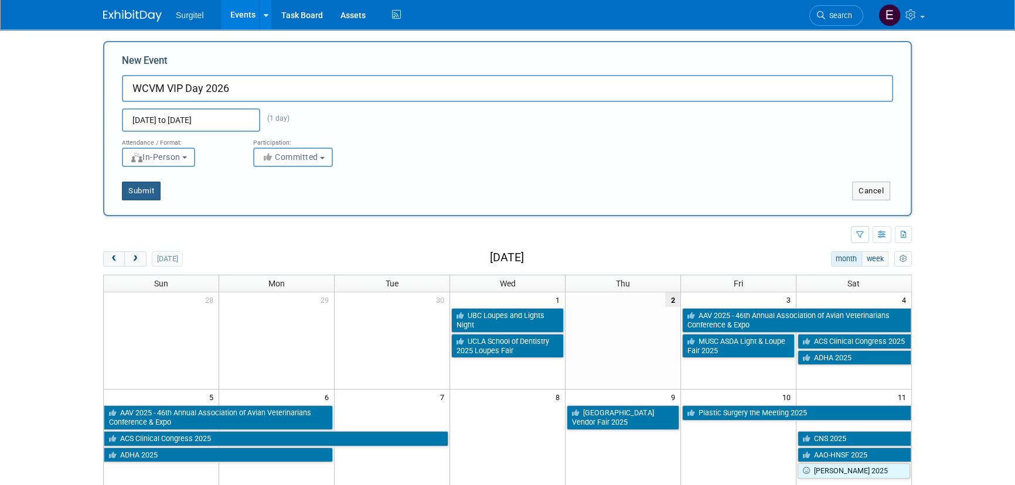
click at [156, 195] on button "Submit" at bounding box center [141, 191] width 39 height 19
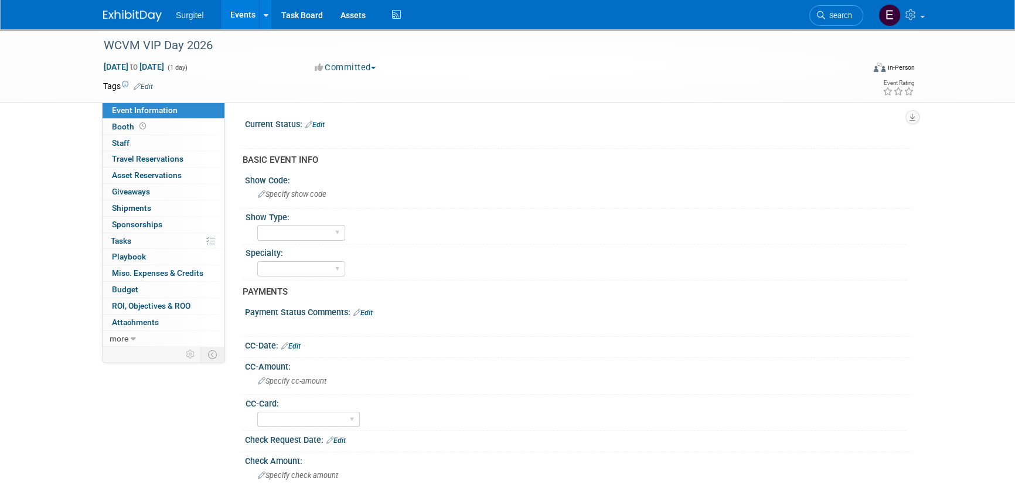
click at [146, 88] on link "Edit" at bounding box center [143, 87] width 19 height 8
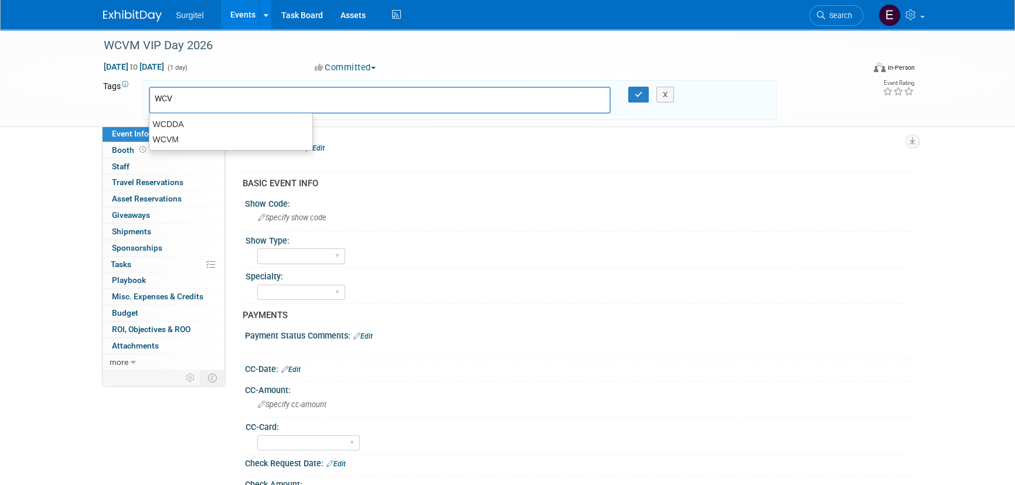
type input "WCVM"
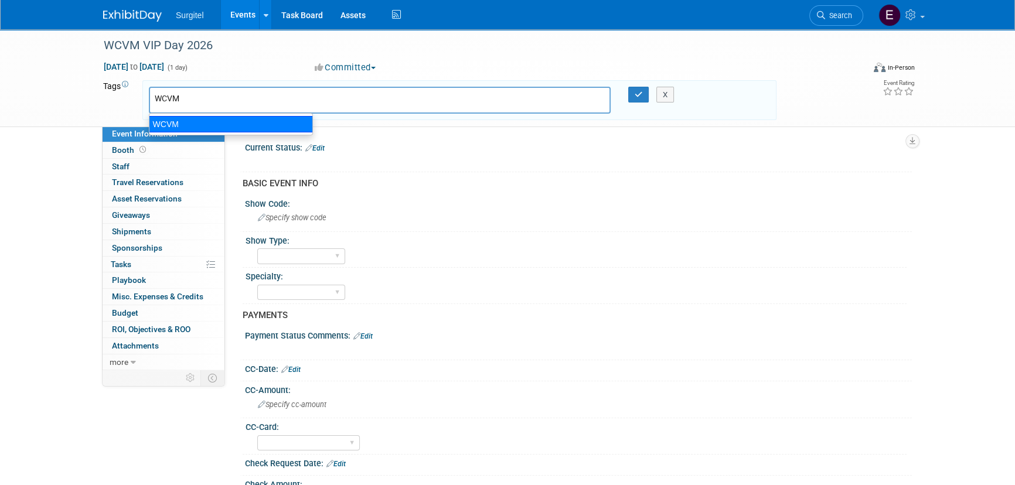
click at [200, 120] on div "WCVM" at bounding box center [231, 124] width 164 height 16
type input "WCVM"
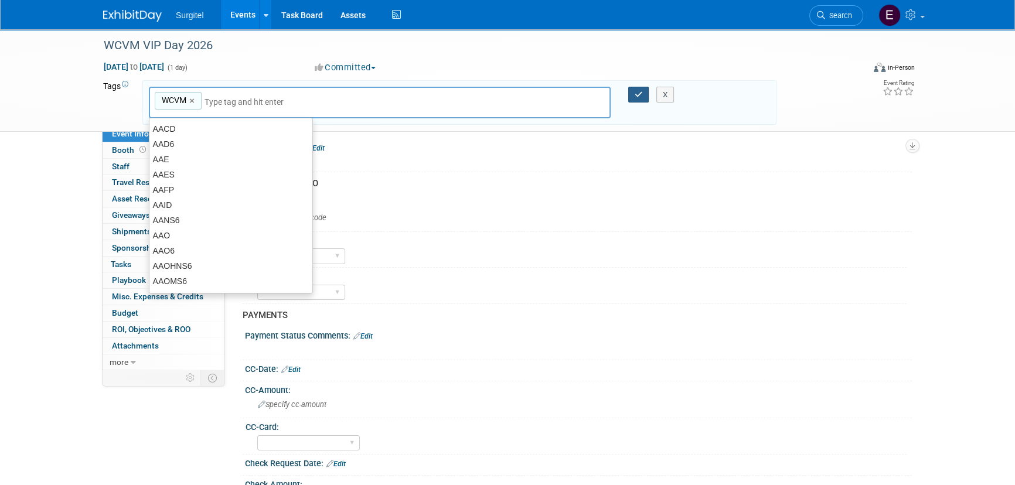
click at [635, 94] on icon "button" at bounding box center [638, 95] width 8 height 8
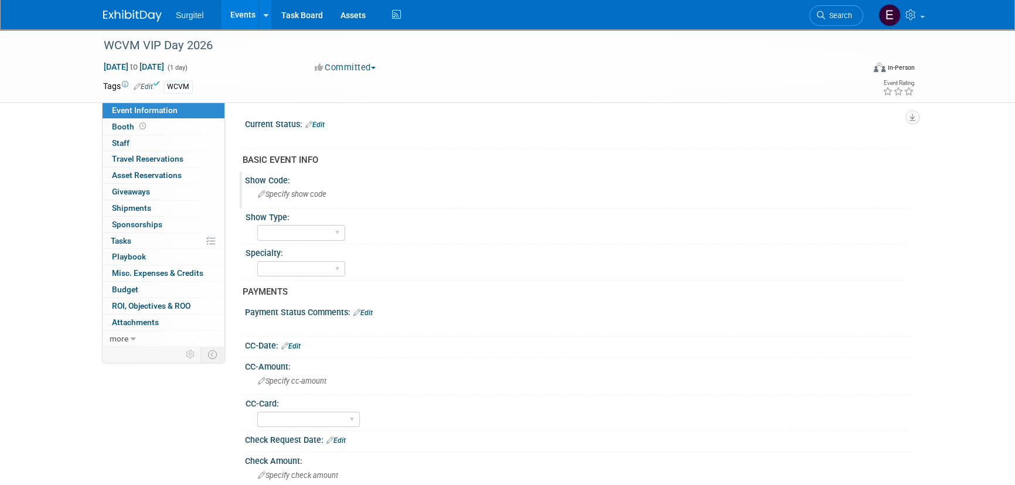
click at [279, 194] on span "Specify show code" at bounding box center [292, 194] width 69 height 9
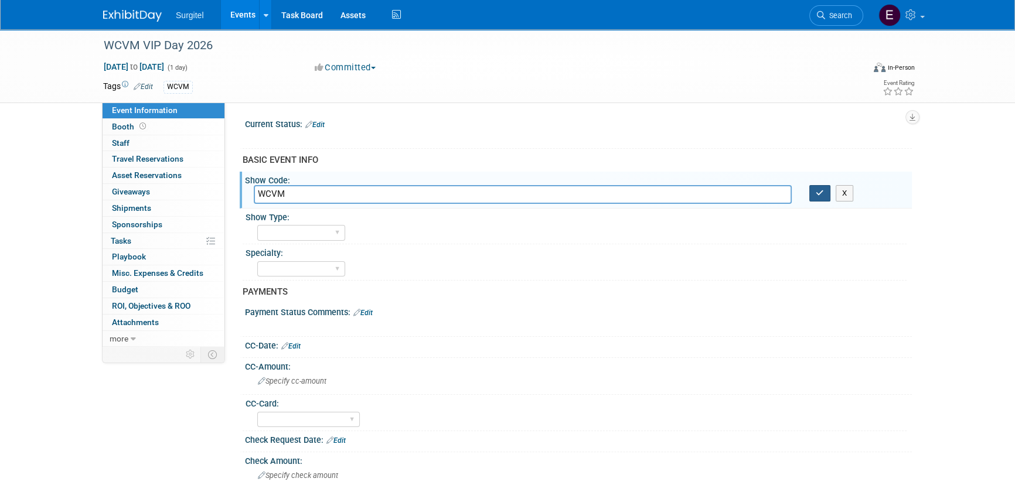
type input "WCVM"
click at [825, 197] on button "button" at bounding box center [819, 193] width 21 height 16
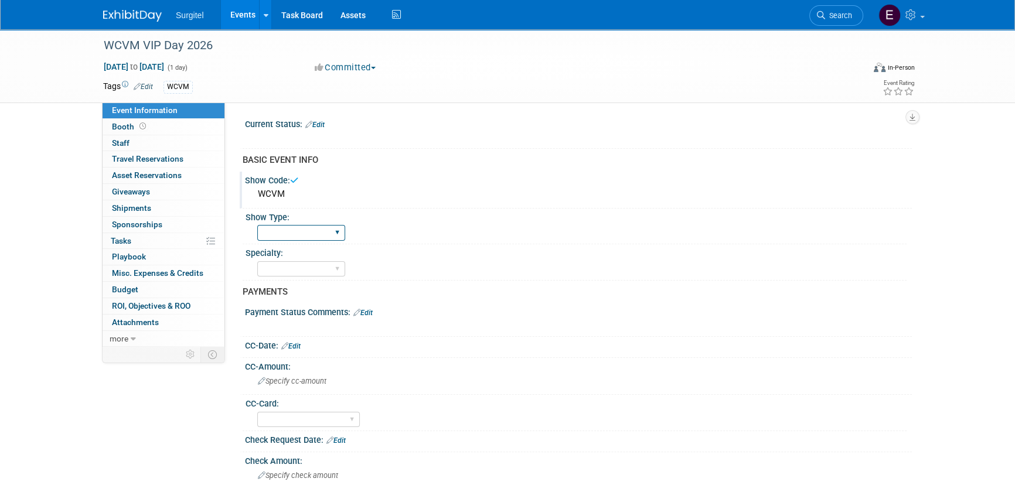
click at [271, 228] on select "School Show Trade Show Wet Lab CE Course Lunch and Learn" at bounding box center [301, 233] width 88 height 16
click at [257, 225] on select "School Show Trade Show Wet Lab CE Course Lunch and Learn" at bounding box center [301, 233] width 88 height 16
click at [310, 230] on select "School Show Trade Show Wet Lab CE Course Lunch and Learn" at bounding box center [301, 233] width 88 height 16
select select "School Show"
click at [257, 225] on select "School Show Trade Show Wet Lab CE Course Lunch and Learn" at bounding box center [301, 233] width 88 height 16
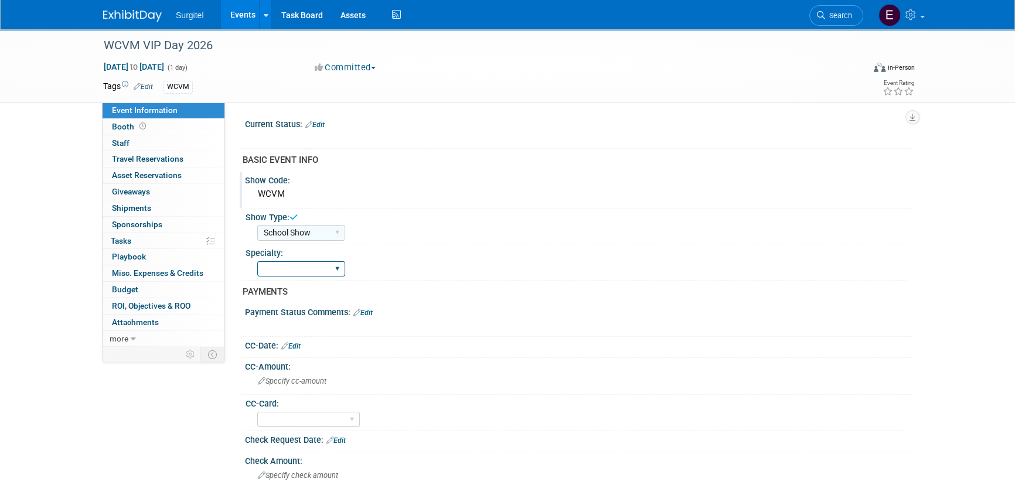
click at [309, 267] on select "Dental Hygiene Medical Veterinarian Other" at bounding box center [301, 269] width 88 height 16
select select "Veterinarian"
click at [257, 261] on select "Dental Hygiene Medical Veterinarian Other" at bounding box center [301, 269] width 88 height 16
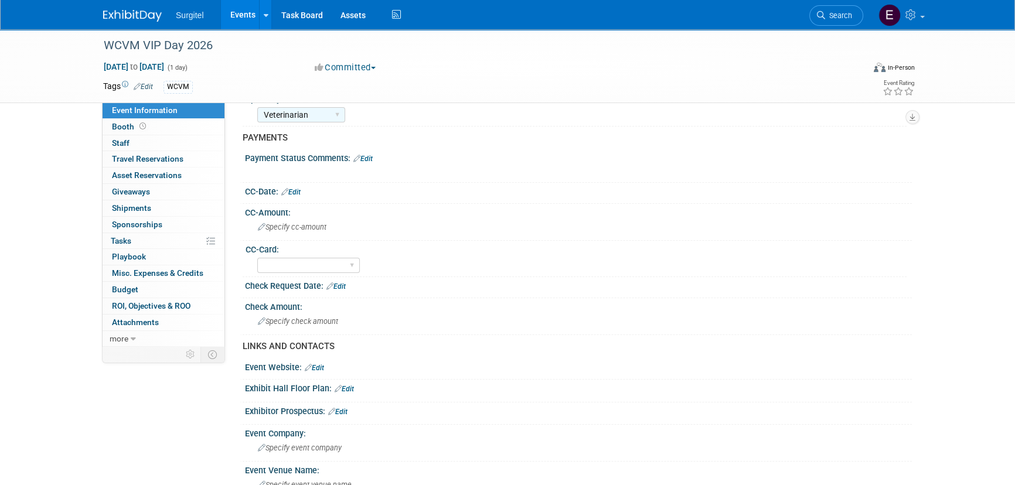
scroll to position [159, 0]
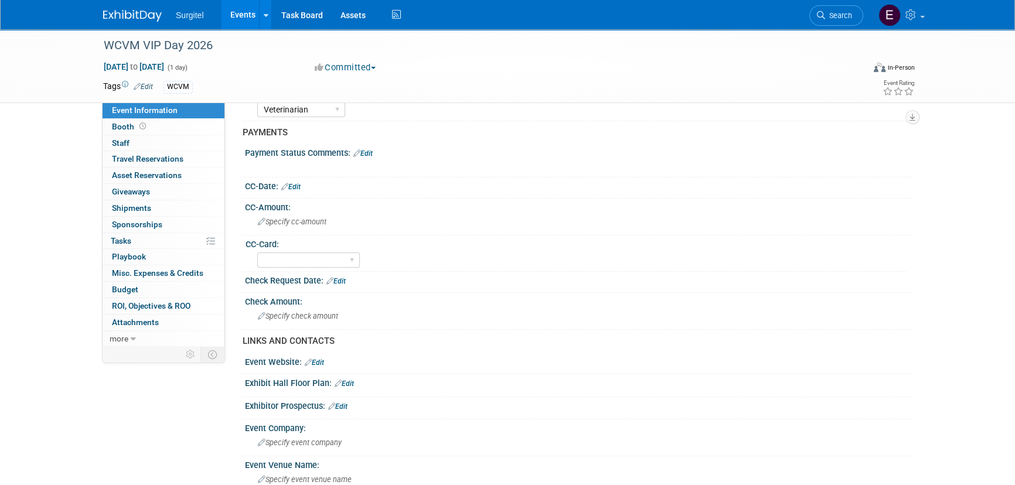
click at [342, 282] on link "Edit" at bounding box center [335, 281] width 19 height 8
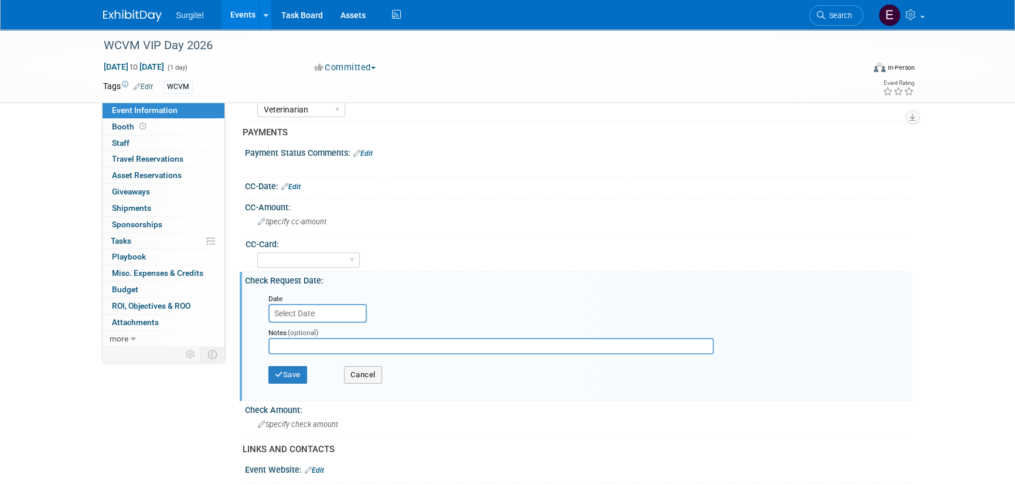
drag, startPoint x: 316, startPoint y: 323, endPoint x: 314, endPoint y: 308, distance: 14.7
click at [316, 320] on div "Date Notes (optional) Save Cancel" at bounding box center [581, 342] width 644 height 108
click at [313, 308] on input "text" at bounding box center [317, 313] width 98 height 19
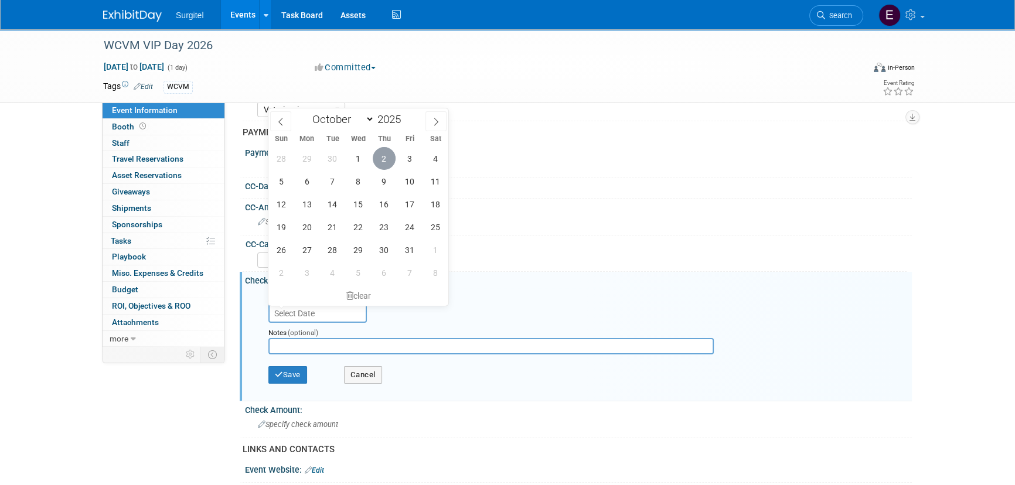
click at [381, 159] on span "2" at bounding box center [384, 158] width 23 height 23
type input "Oct 2, 2025"
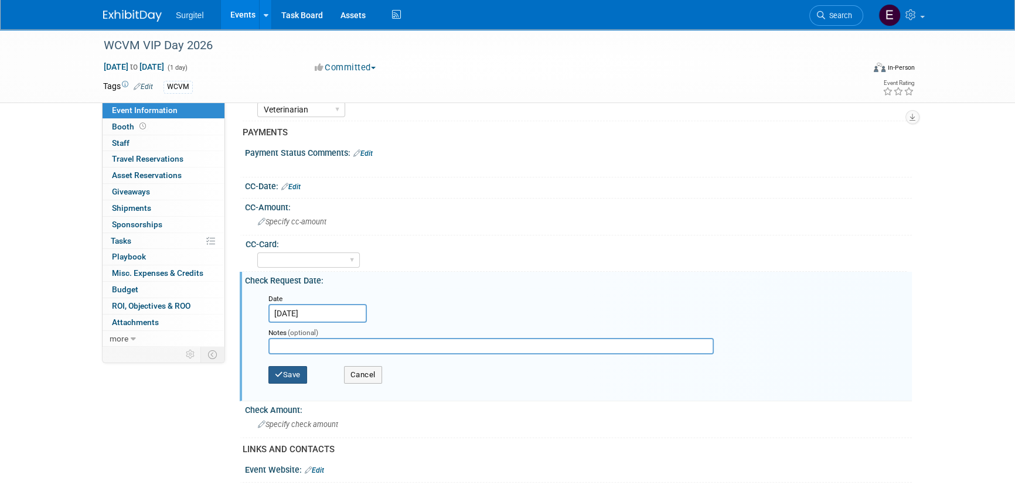
click at [295, 369] on button "Save" at bounding box center [287, 375] width 39 height 18
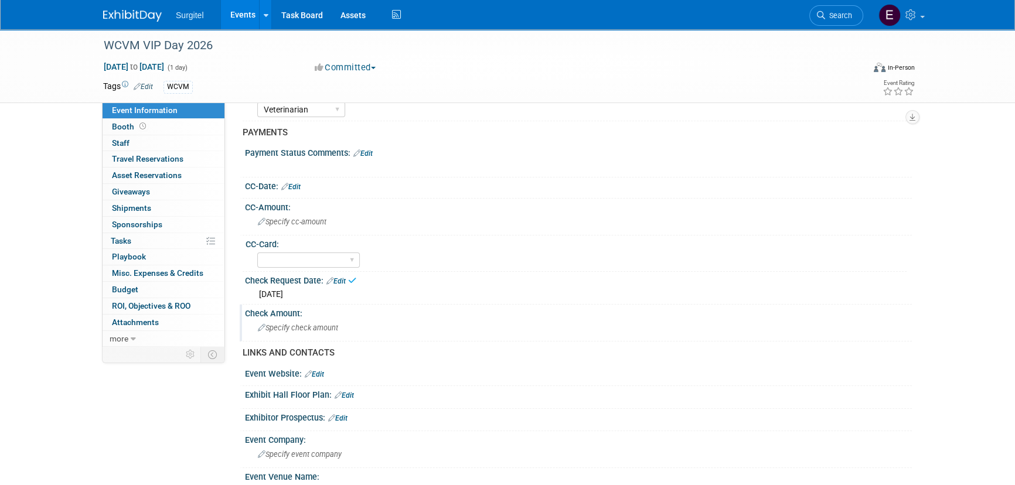
click at [300, 329] on span "Specify check amount" at bounding box center [298, 327] width 80 height 9
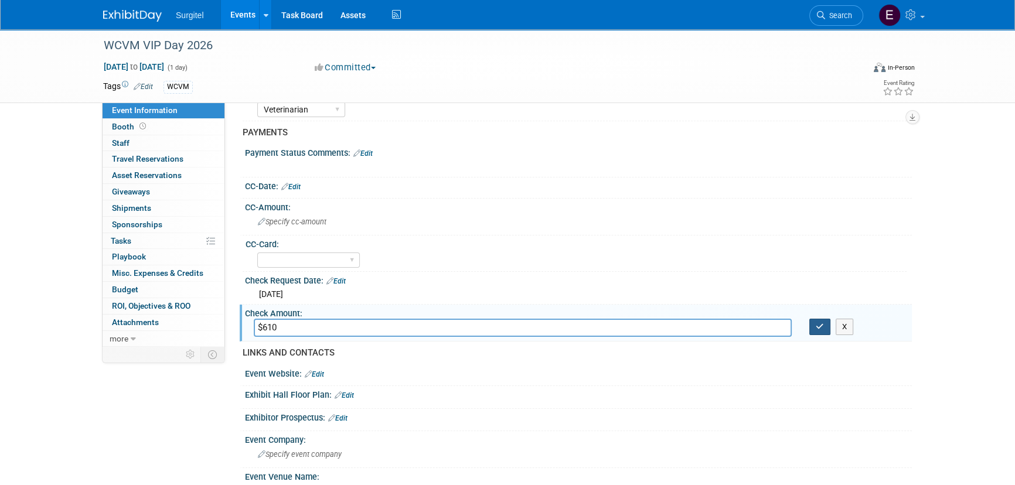
type input "$610"
click at [826, 322] on button "button" at bounding box center [819, 327] width 21 height 16
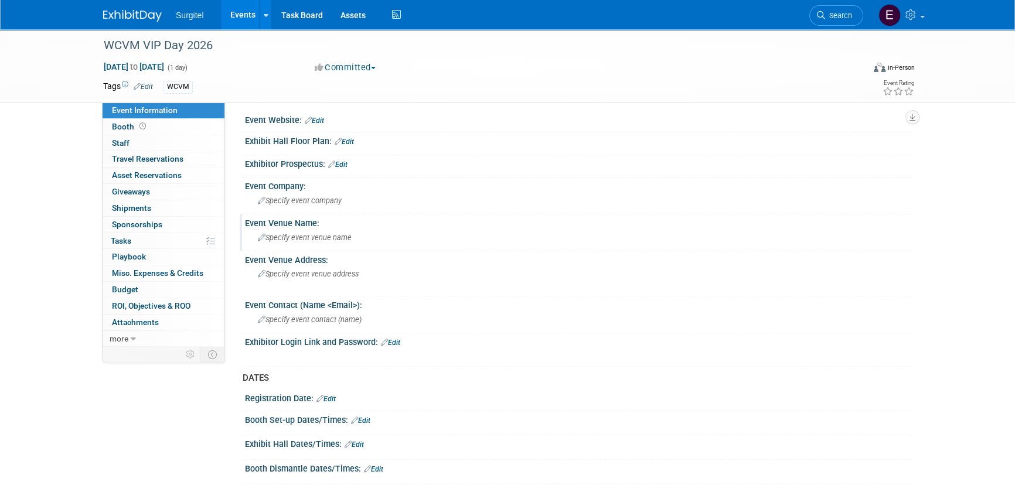
scroll to position [532, 0]
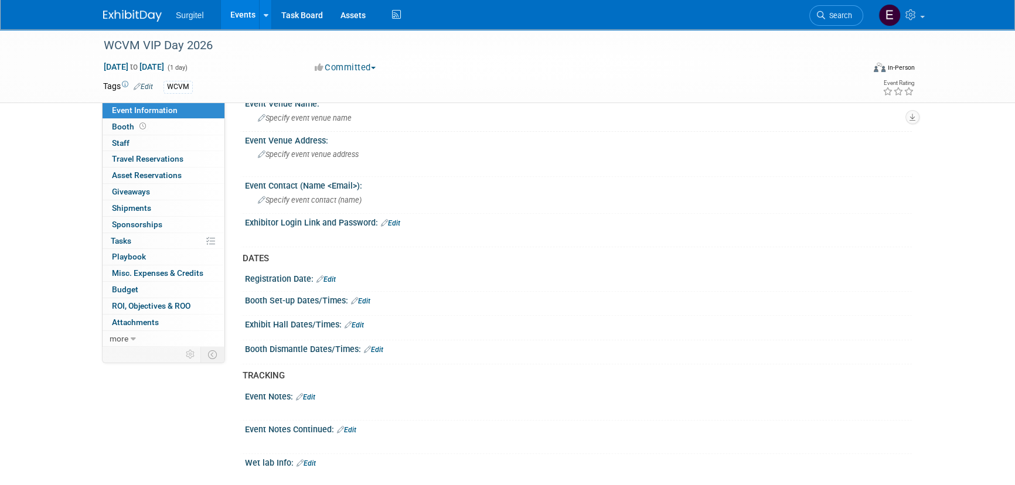
click at [359, 323] on link "Edit" at bounding box center [353, 325] width 19 height 8
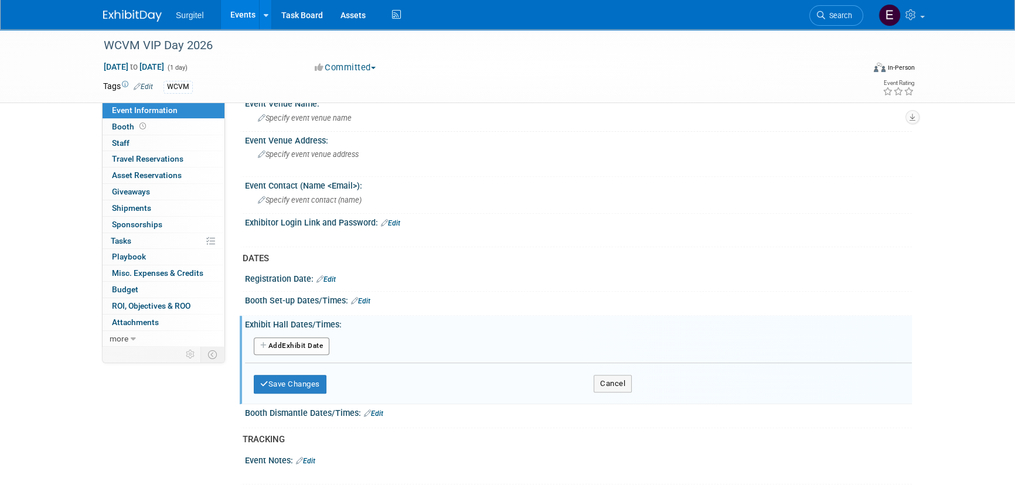
click at [320, 349] on button "Add Another Exhibit Date" at bounding box center [292, 346] width 76 height 18
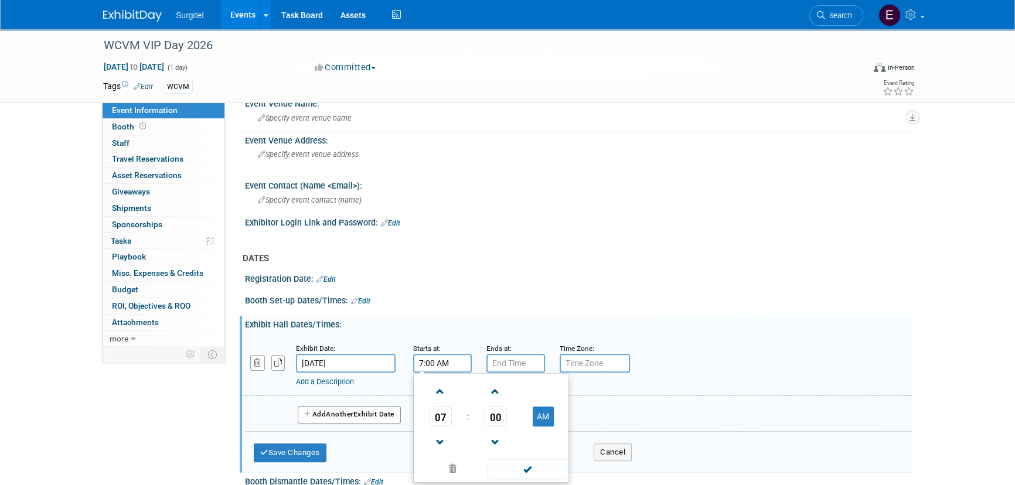
click at [450, 357] on input "7:00 AM" at bounding box center [442, 363] width 59 height 19
click at [445, 411] on span "07" at bounding box center [440, 416] width 22 height 21
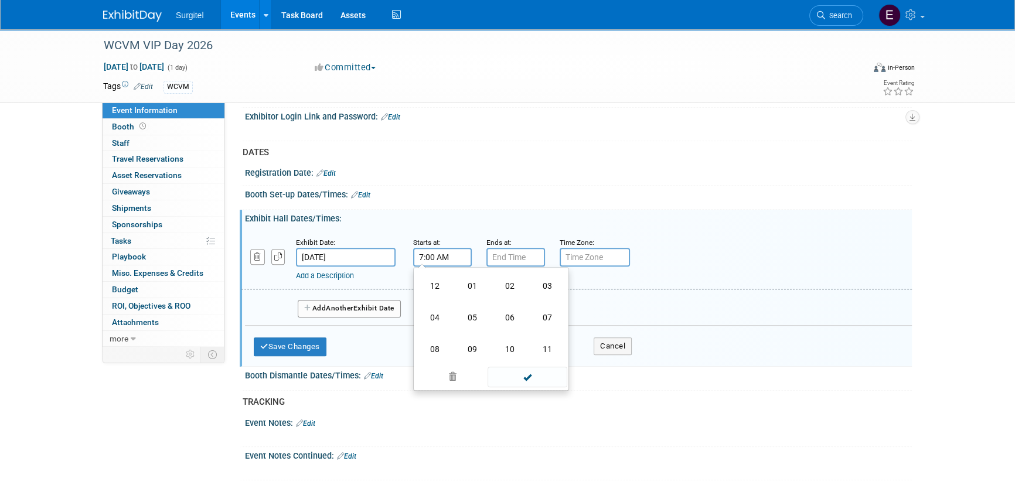
scroll to position [639, 0]
click at [435, 349] on td "08" at bounding box center [434, 349] width 37 height 32
click at [494, 304] on span "00" at bounding box center [495, 310] width 22 height 21
click at [508, 310] on td "30" at bounding box center [509, 318] width 37 height 32
type input "8:30 AM"
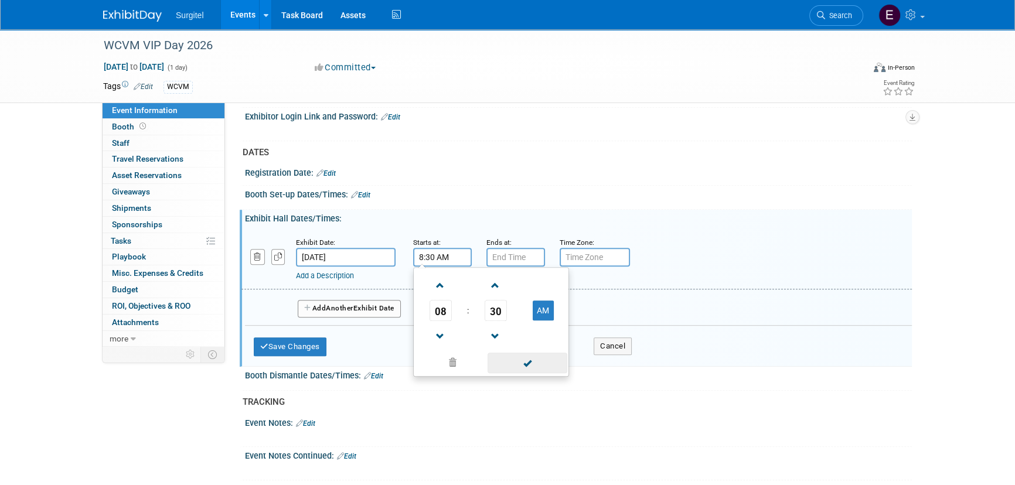
click at [536, 360] on span at bounding box center [526, 363] width 79 height 21
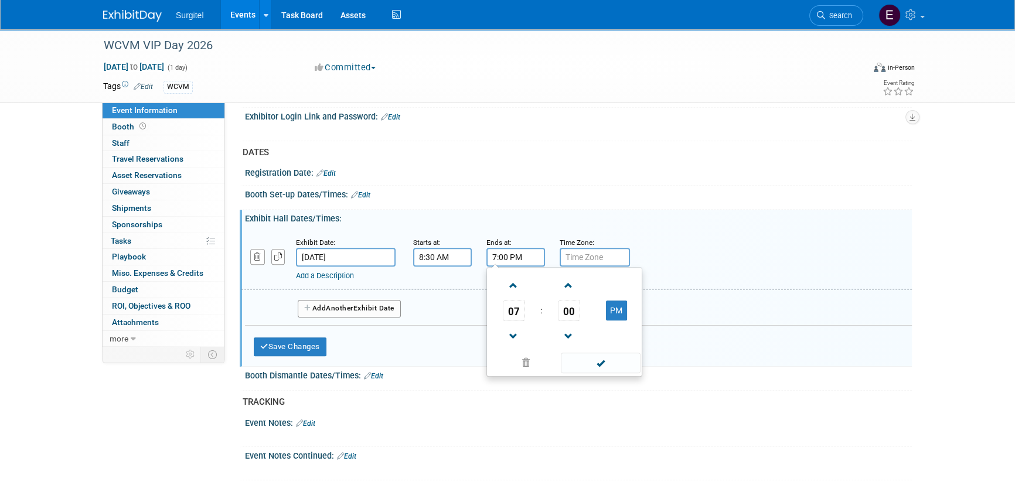
click at [501, 257] on input "7:00 PM" at bounding box center [515, 257] width 59 height 19
click at [513, 310] on span "07" at bounding box center [514, 310] width 22 height 21
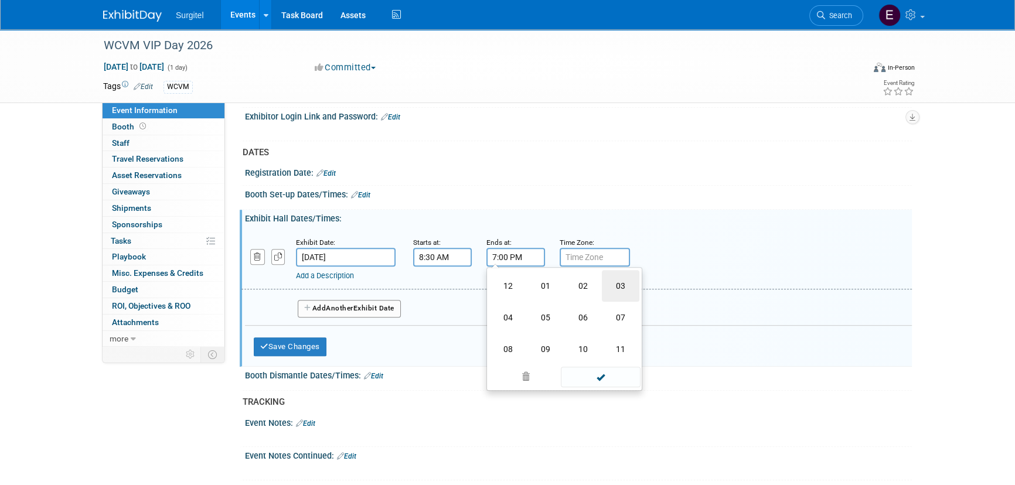
click at [620, 281] on td "03" at bounding box center [620, 286] width 37 height 32
type input "3:00 PM"
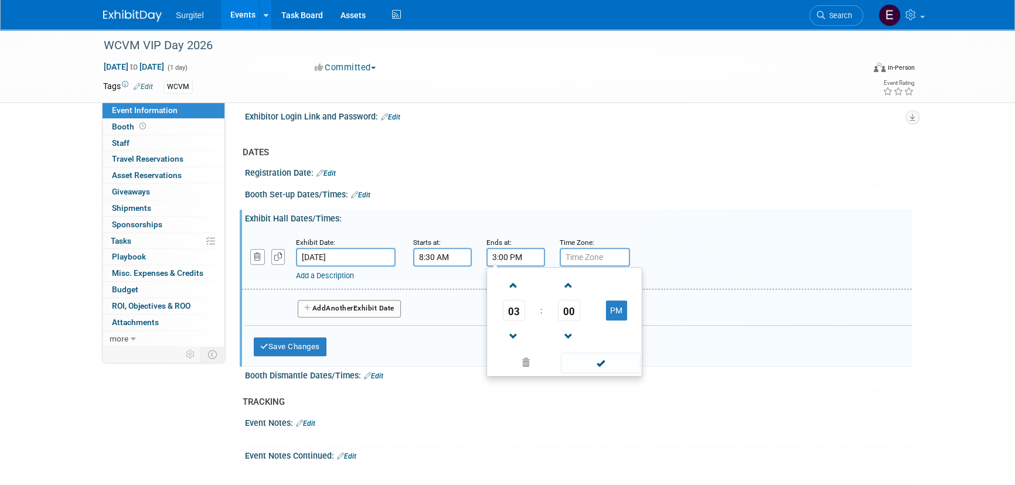
click at [615, 360] on span at bounding box center [600, 363] width 79 height 21
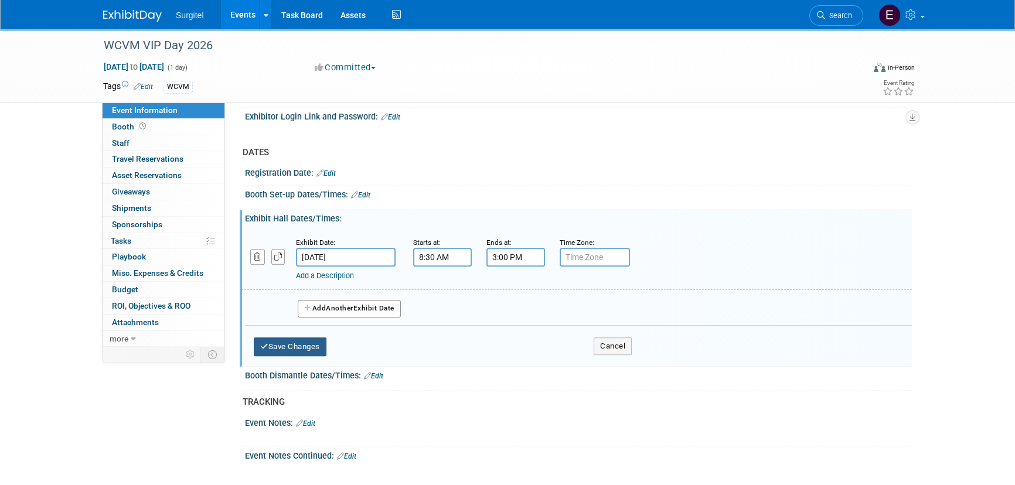
click at [285, 347] on button "Save Changes" at bounding box center [290, 346] width 73 height 19
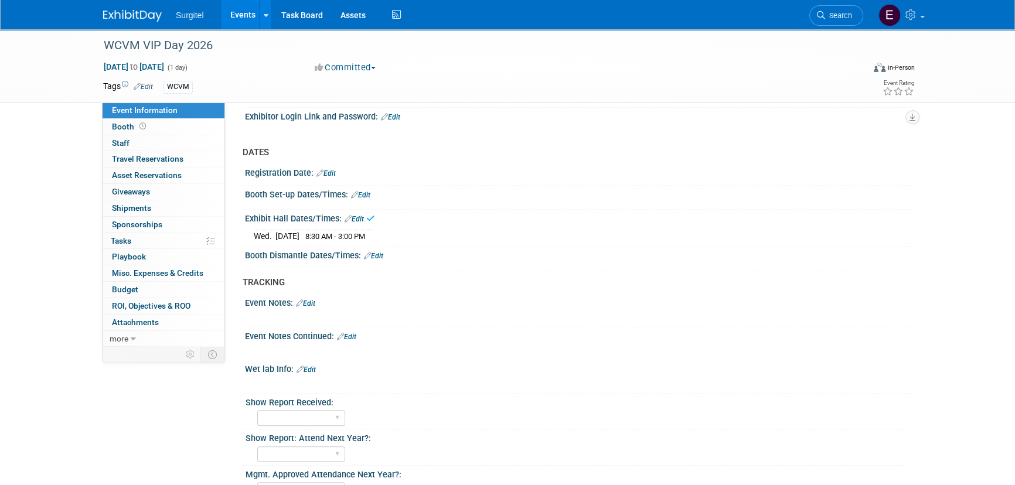
click at [359, 191] on link "Edit" at bounding box center [360, 195] width 19 height 8
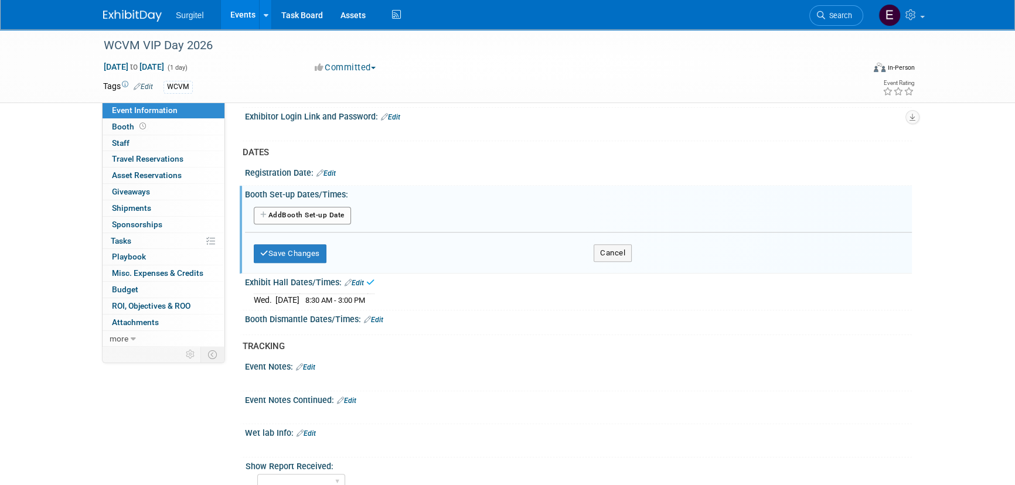
click at [328, 216] on button "Add Another Booth Set-up Date" at bounding box center [302, 216] width 97 height 18
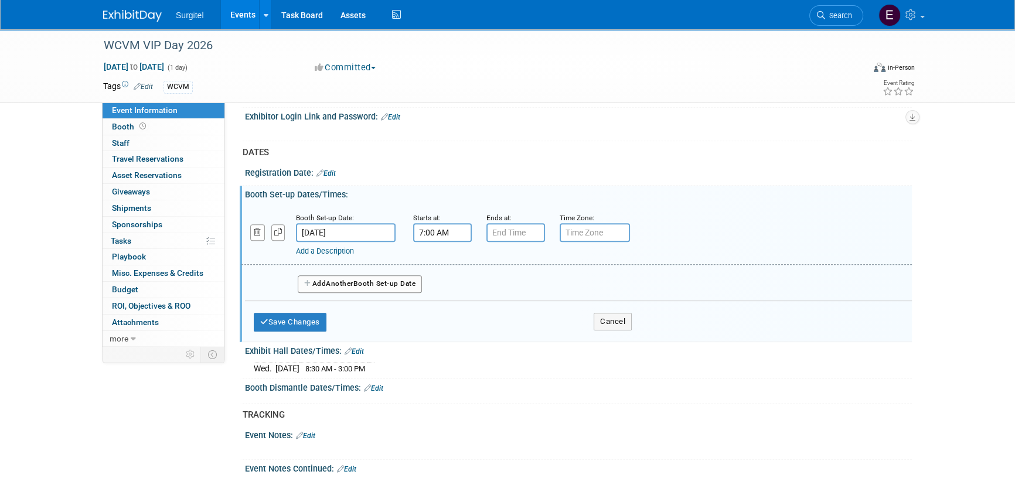
click at [430, 234] on input "7:00 AM" at bounding box center [442, 232] width 59 height 19
click at [488, 276] on span "00" at bounding box center [495, 286] width 22 height 21
click at [511, 284] on td "30" at bounding box center [509, 294] width 37 height 32
type input "7:30 AM"
click at [532, 334] on span at bounding box center [526, 339] width 79 height 21
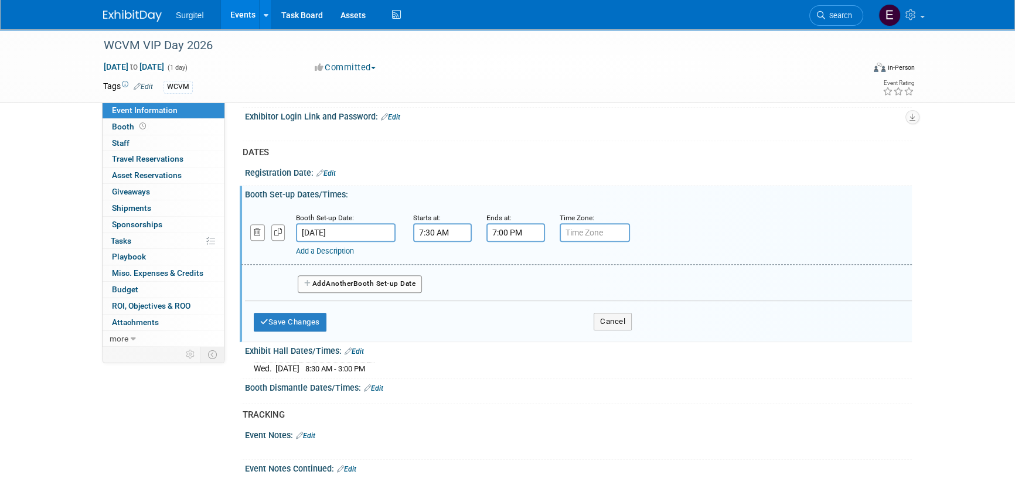
click at [494, 233] on input "7:00 PM" at bounding box center [515, 232] width 59 height 19
click at [515, 286] on span "07" at bounding box center [514, 286] width 22 height 21
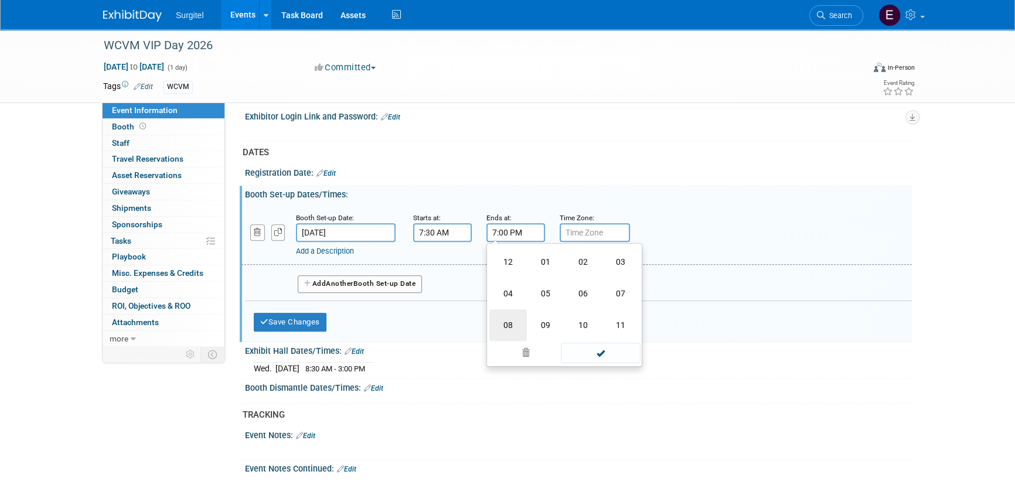
click at [506, 319] on td "08" at bounding box center [507, 325] width 37 height 32
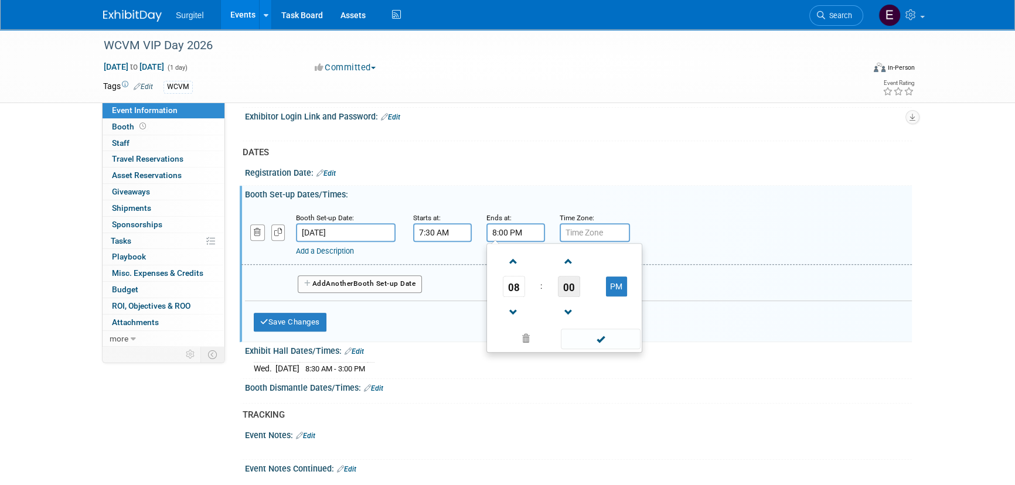
click at [564, 289] on span "00" at bounding box center [569, 286] width 22 height 21
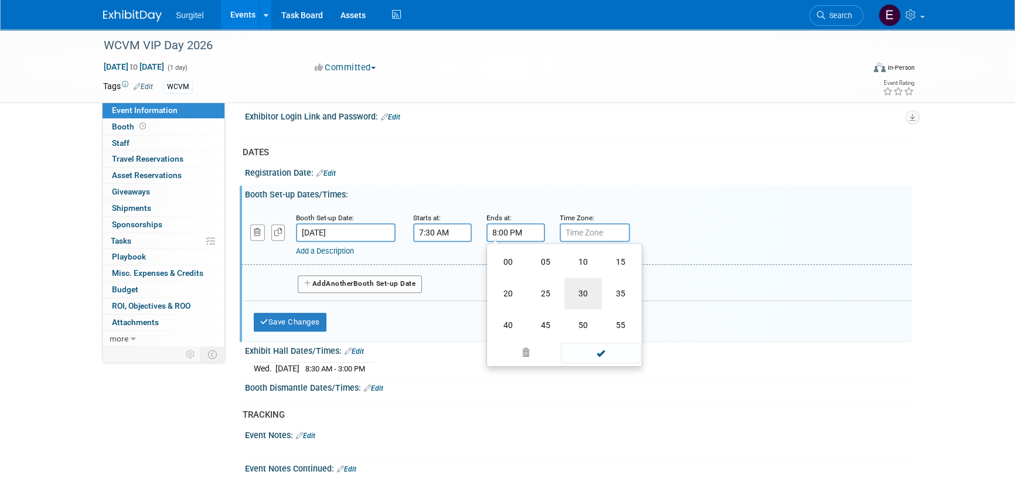
click at [579, 286] on td "30" at bounding box center [582, 294] width 37 height 32
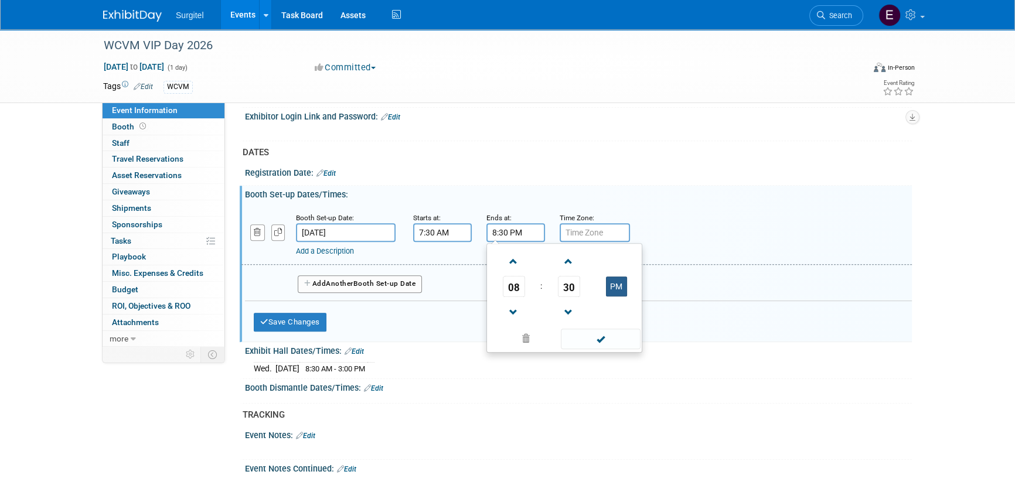
drag, startPoint x: 609, startPoint y: 285, endPoint x: 624, endPoint y: 339, distance: 55.4
click at [609, 285] on button "PM" at bounding box center [616, 286] width 21 height 20
type input "8:30 AM"
drag, startPoint x: 603, startPoint y: 332, endPoint x: 566, endPoint y: 346, distance: 40.2
click at [603, 332] on span at bounding box center [600, 339] width 79 height 21
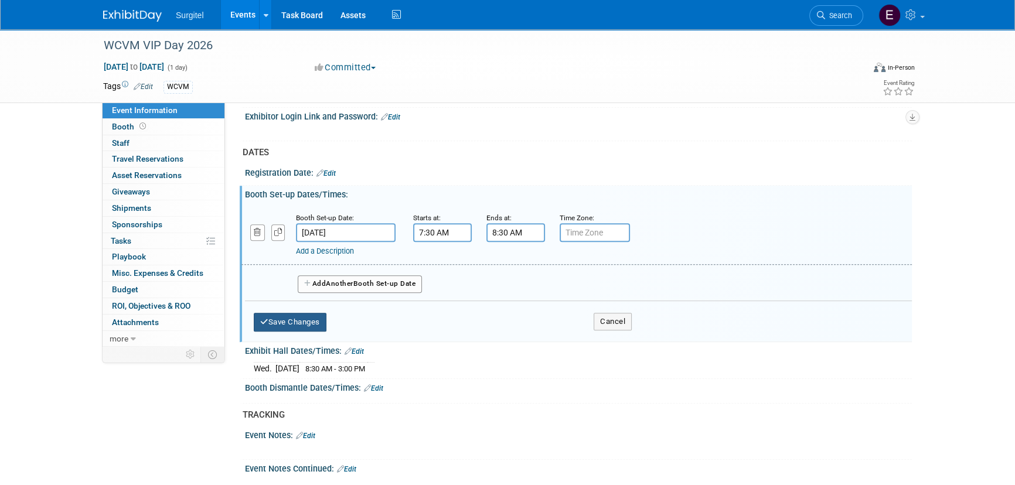
click at [281, 313] on button "Save Changes" at bounding box center [290, 322] width 73 height 19
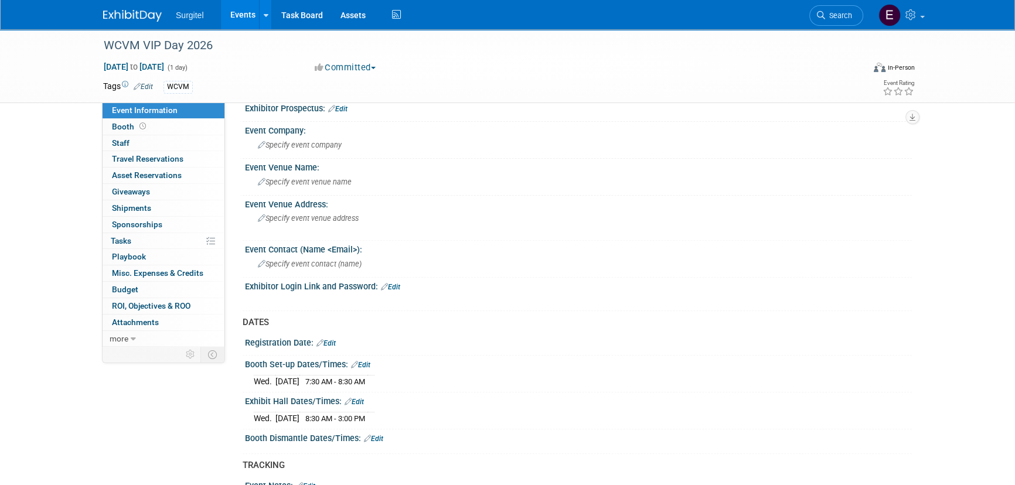
scroll to position [469, 0]
click at [333, 268] on div "Specify event contact (name )" at bounding box center [578, 263] width 649 height 18
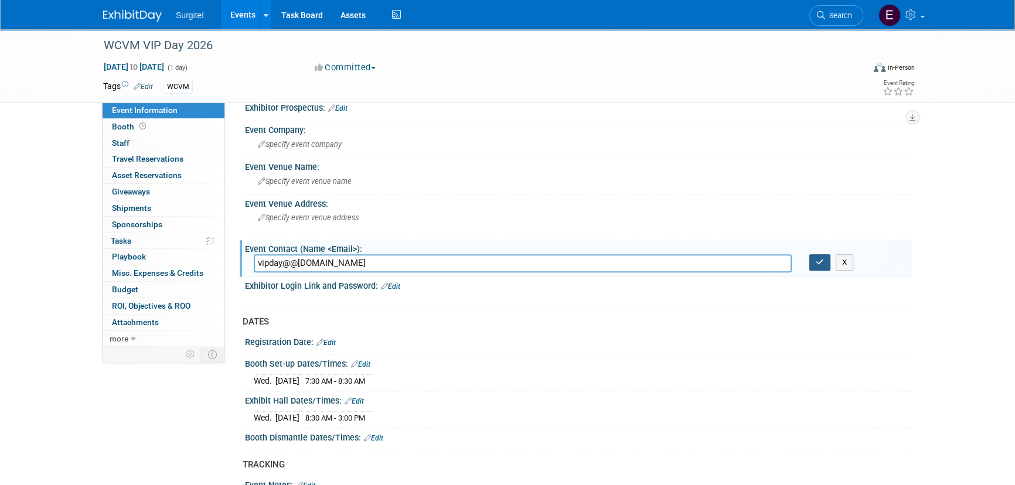
type input "vipday@@gmail.com"
click at [821, 258] on icon "button" at bounding box center [819, 262] width 8 height 8
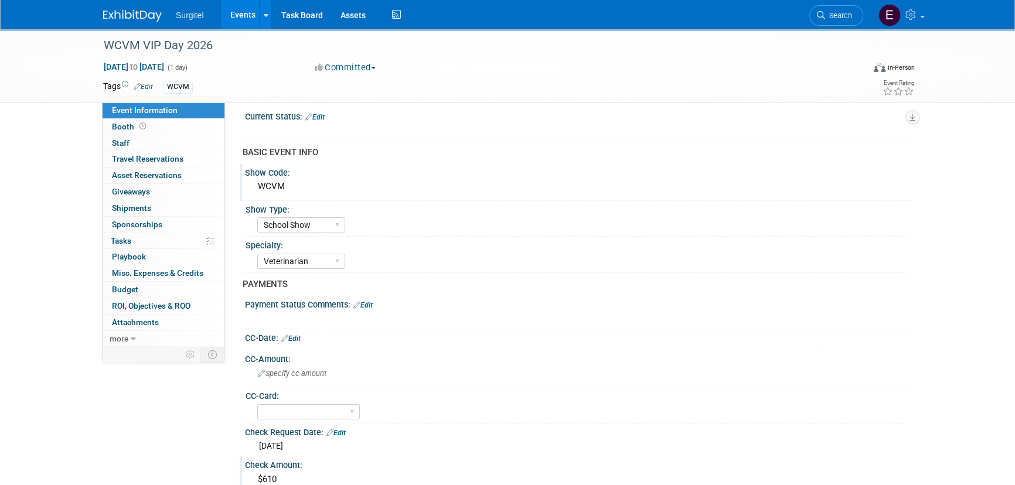
scroll to position [0, 0]
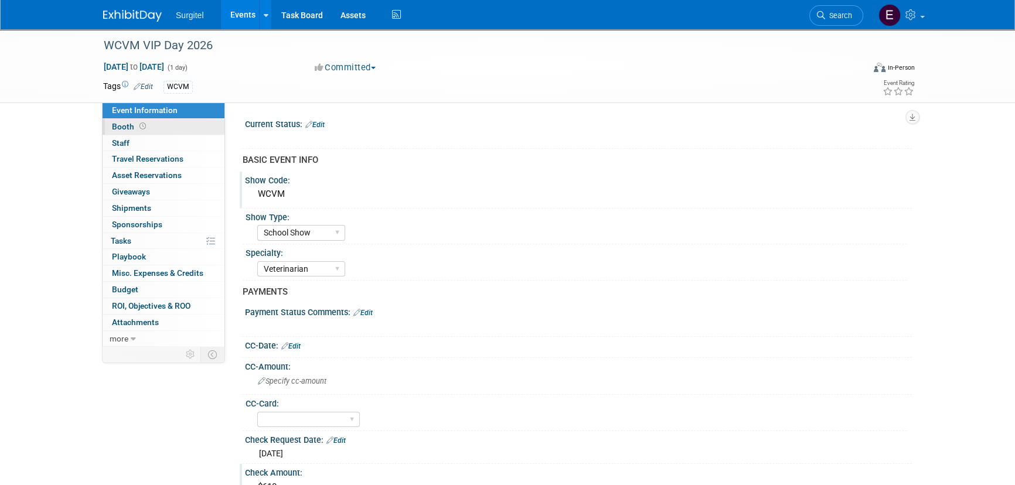
click at [149, 128] on link "Booth" at bounding box center [164, 127] width 122 height 16
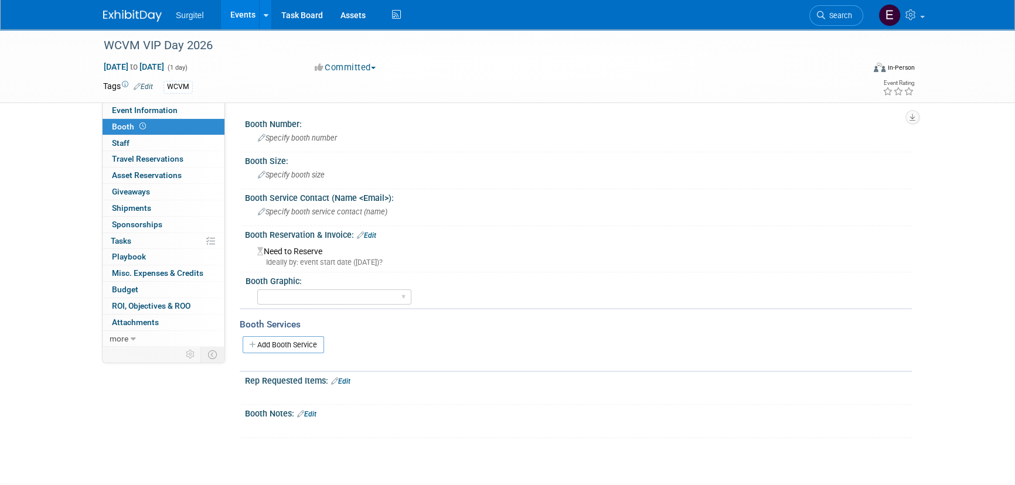
click at [375, 228] on div "Booth Reservation & Invoice: Edit" at bounding box center [578, 233] width 667 height 15
click at [373, 231] on link "Edit" at bounding box center [366, 235] width 19 height 8
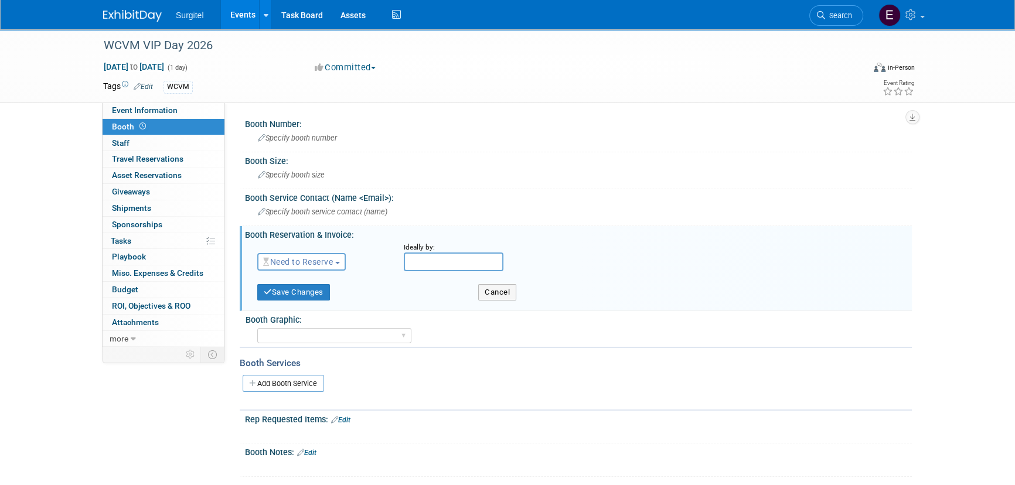
click at [316, 257] on span "Need to Reserve" at bounding box center [298, 261] width 70 height 9
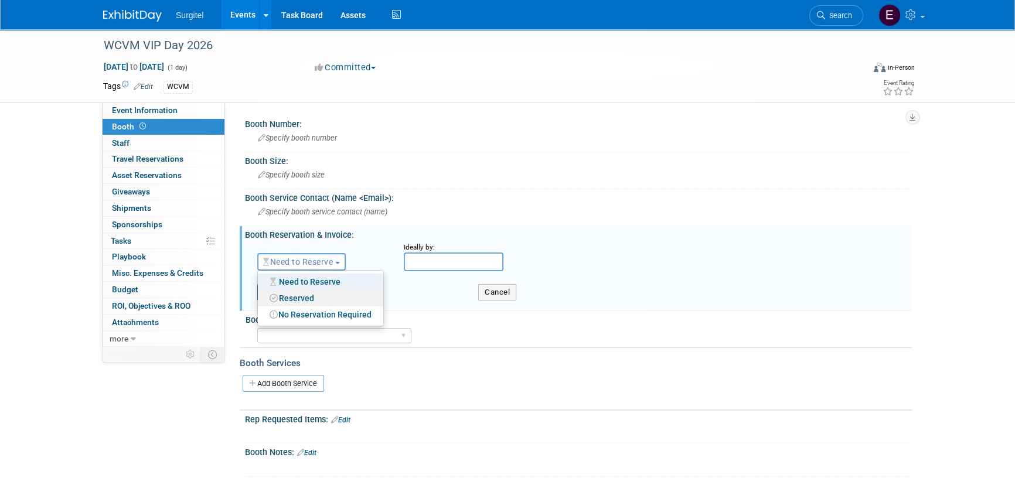
click at [307, 295] on link "Reserved" at bounding box center [320, 298] width 125 height 16
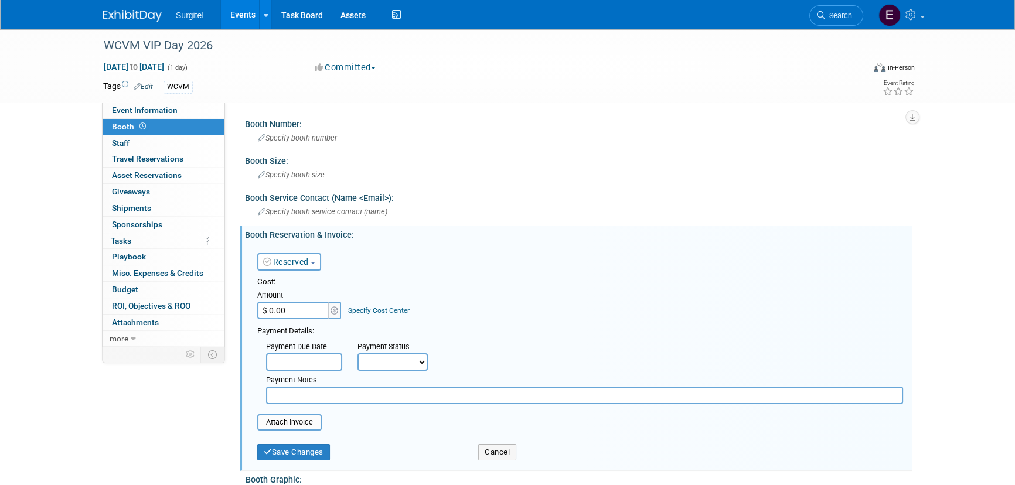
click at [305, 306] on input "$ 0.00" at bounding box center [293, 311] width 73 height 18
type input "$ 610.00"
click at [385, 363] on select "Not Paid Yet Partially Paid Paid in Full" at bounding box center [392, 362] width 70 height 18
select select "1"
click at [357, 353] on select "Not Paid Yet Partially Paid Paid in Full" at bounding box center [392, 362] width 70 height 18
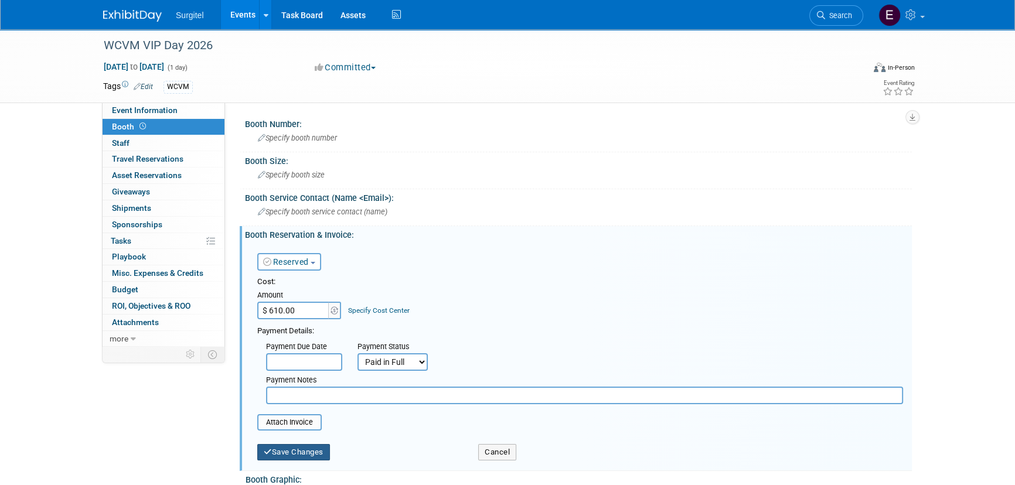
click at [307, 447] on button "Save Changes" at bounding box center [293, 452] width 73 height 16
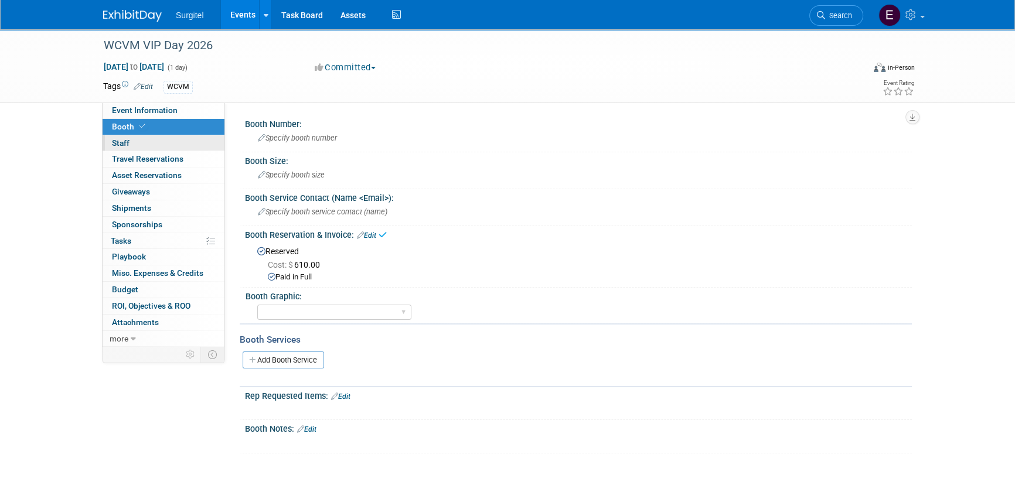
click at [158, 139] on link "0 Staff 0" at bounding box center [164, 143] width 122 height 16
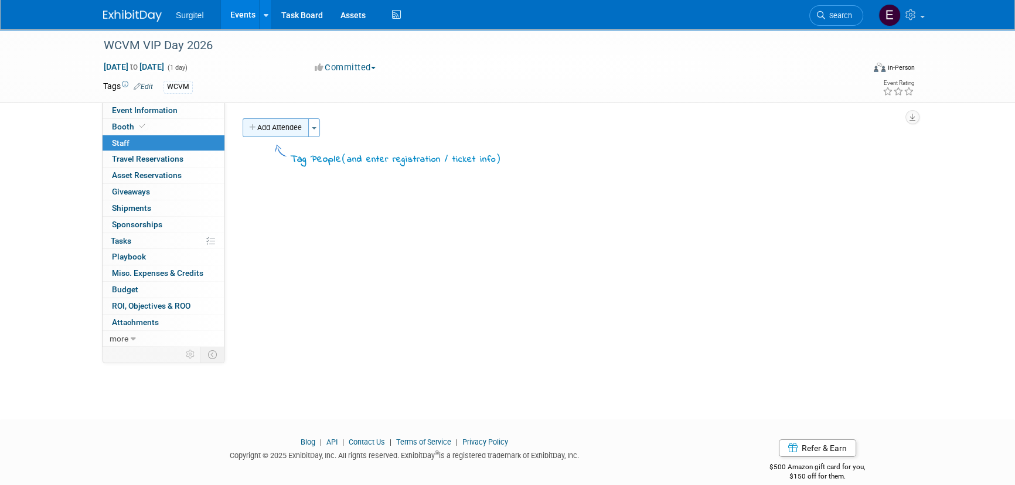
click at [265, 127] on button "Add Attendee" at bounding box center [276, 127] width 66 height 19
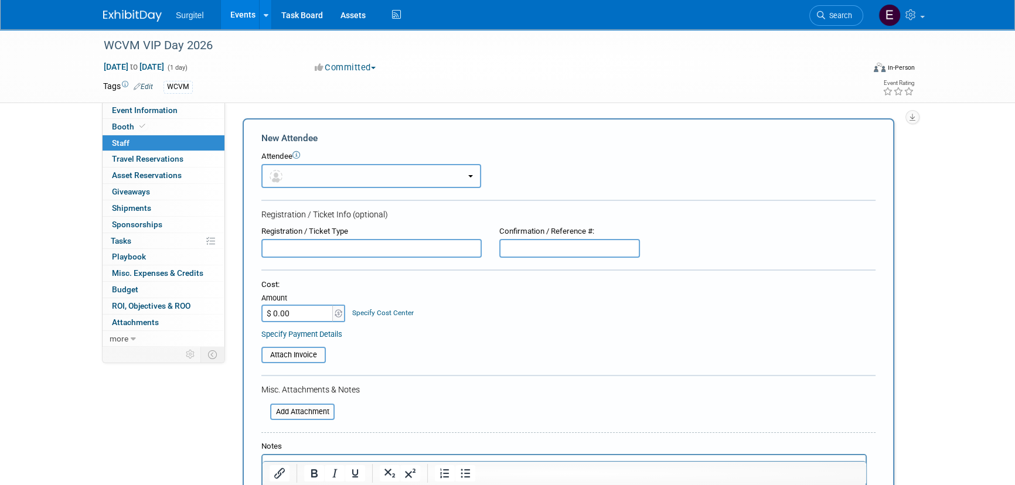
click at [316, 168] on button "button" at bounding box center [371, 176] width 220 height 24
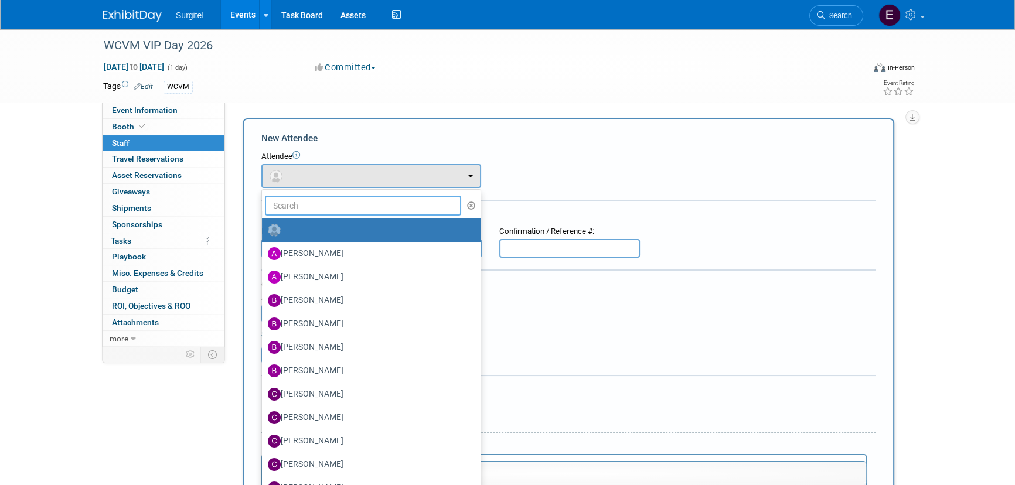
click at [358, 211] on input "text" at bounding box center [363, 206] width 196 height 20
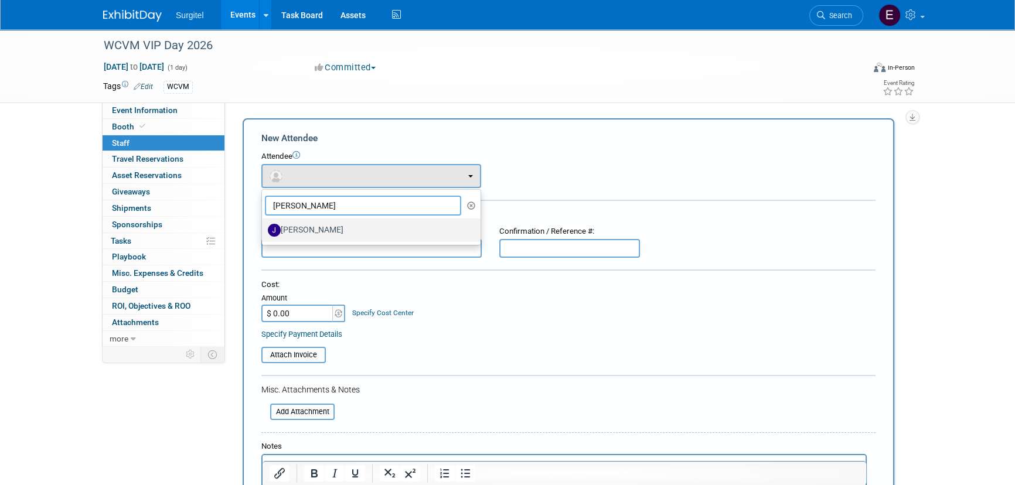
type input "jake"
click at [364, 228] on label "Jake Fehr" at bounding box center [368, 230] width 201 height 19
click at [264, 228] on input "Jake Fehr" at bounding box center [260, 229] width 8 height 8
select select "da4c35ae-7886-4b05-9f4d-4f9c67f2edb7"
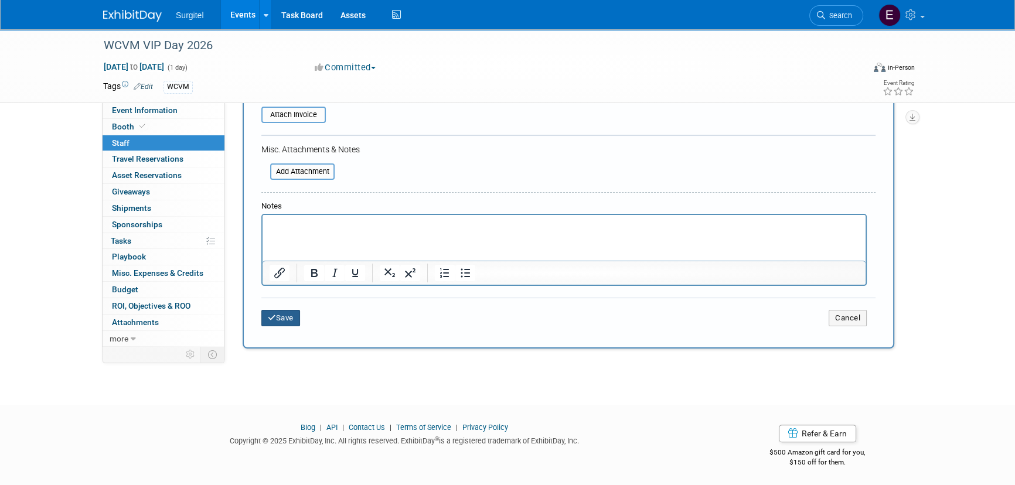
click at [279, 319] on button "Save" at bounding box center [280, 318] width 39 height 16
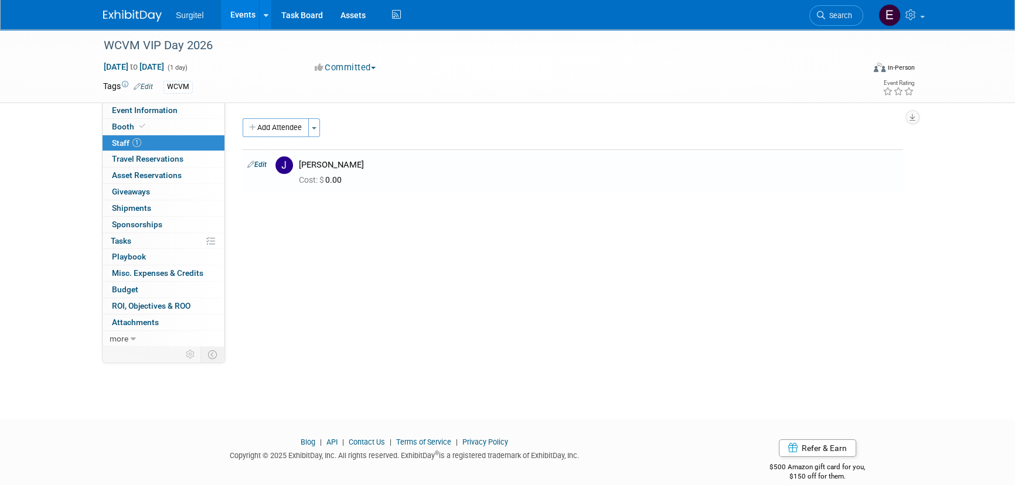
click at [246, 13] on link "Events" at bounding box center [242, 14] width 43 height 29
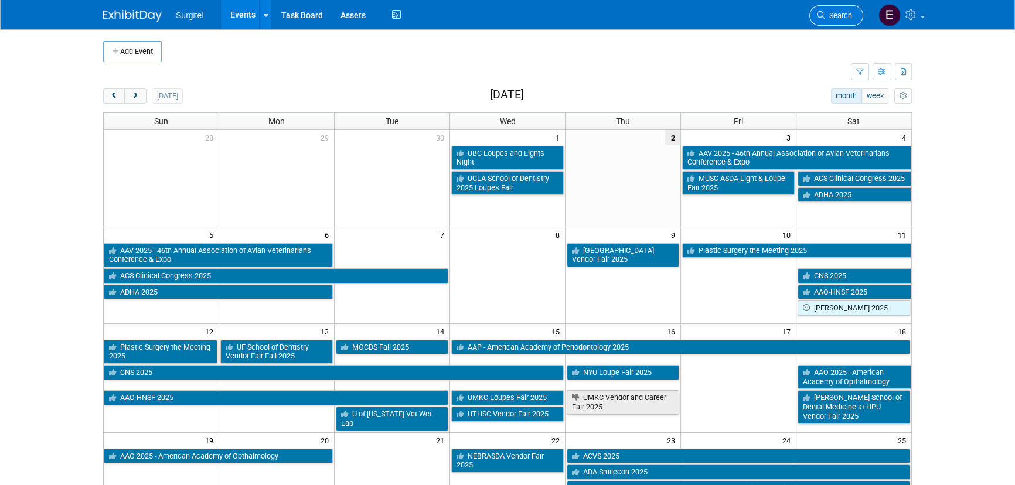
click at [858, 8] on link "Search" at bounding box center [836, 15] width 54 height 21
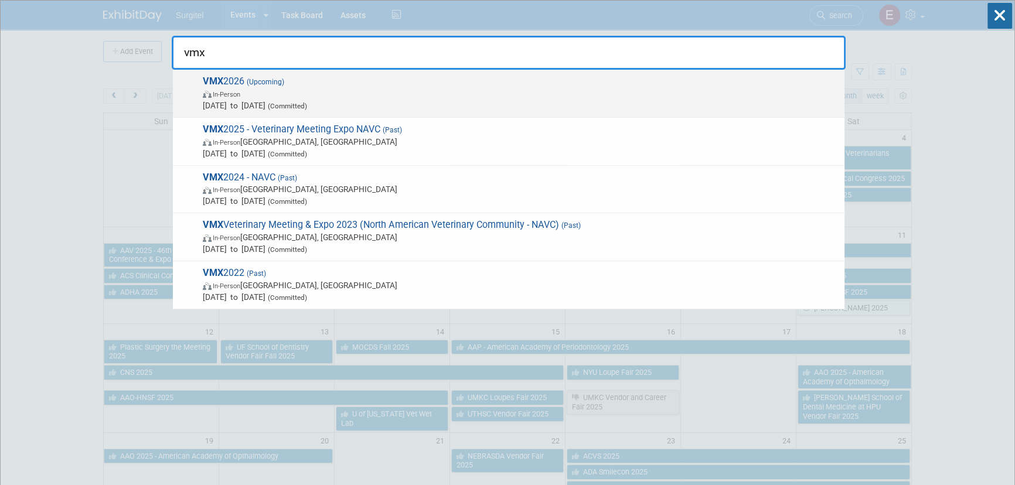
type input "vmx"
click at [338, 98] on span "In-Person" at bounding box center [521, 94] width 636 height 12
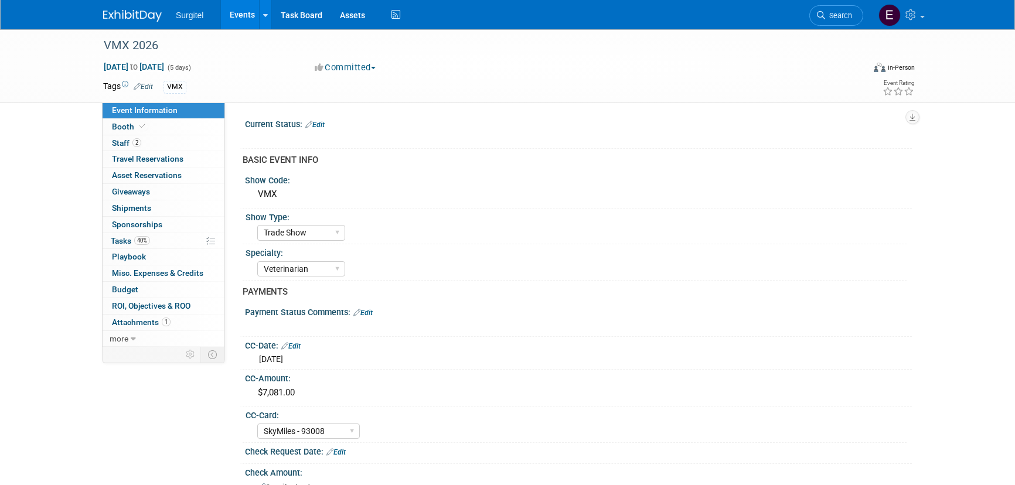
select select "Trade Show"
select select "Veterinarian"
select select "SkyMiles - 93008"
select select "No"
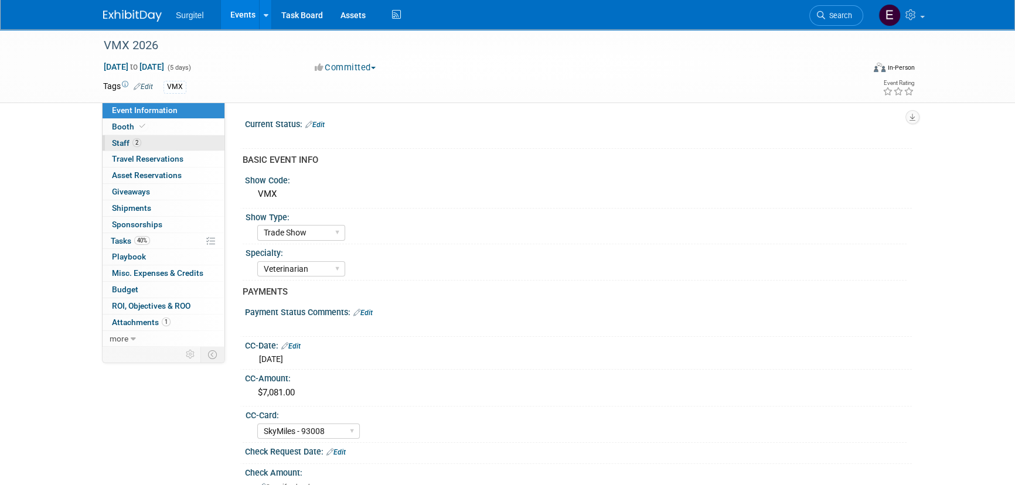
click at [152, 135] on link "2 Staff 2" at bounding box center [164, 143] width 122 height 16
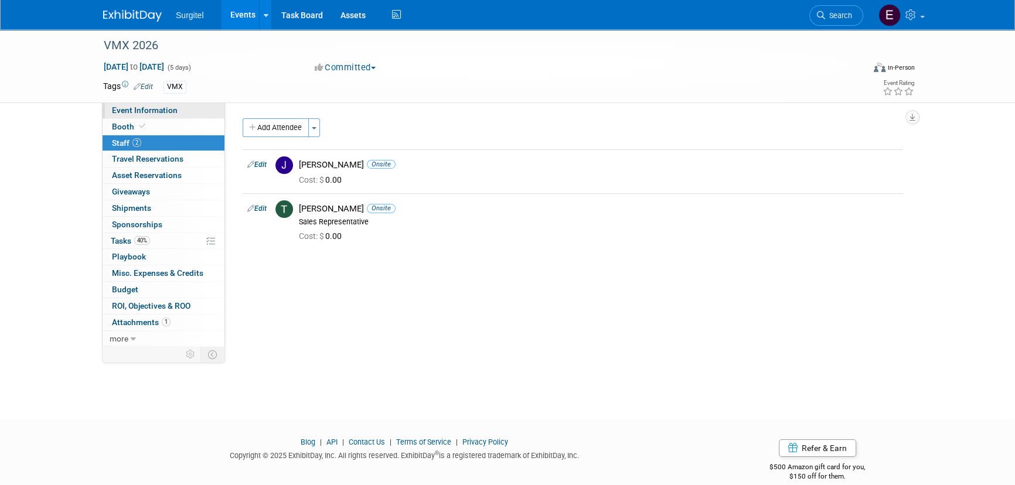
click at [140, 112] on span "Event Information" at bounding box center [145, 109] width 66 height 9
select select "Trade Show"
select select "Veterinarian"
select select "SkyMiles - 93008"
select select "No"
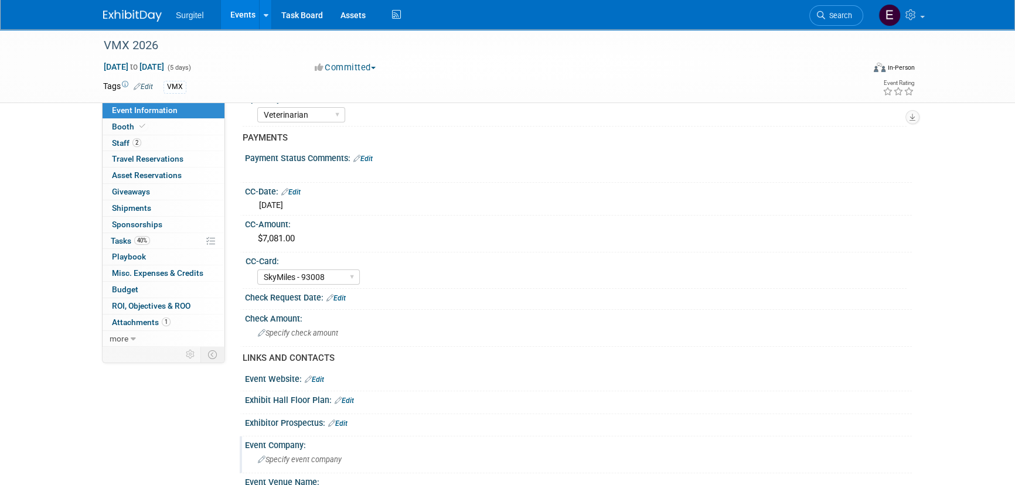
scroll to position [159, 0]
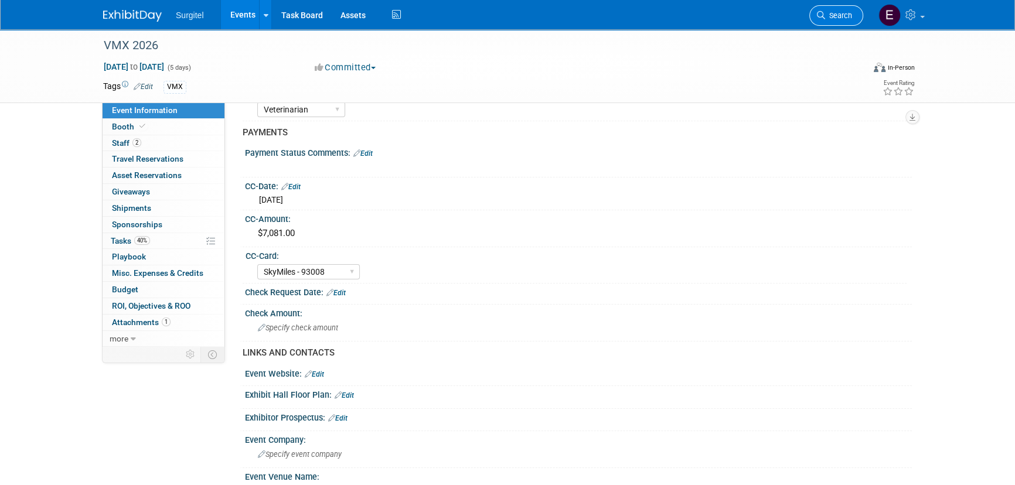
click at [815, 22] on link "Search" at bounding box center [836, 15] width 54 height 21
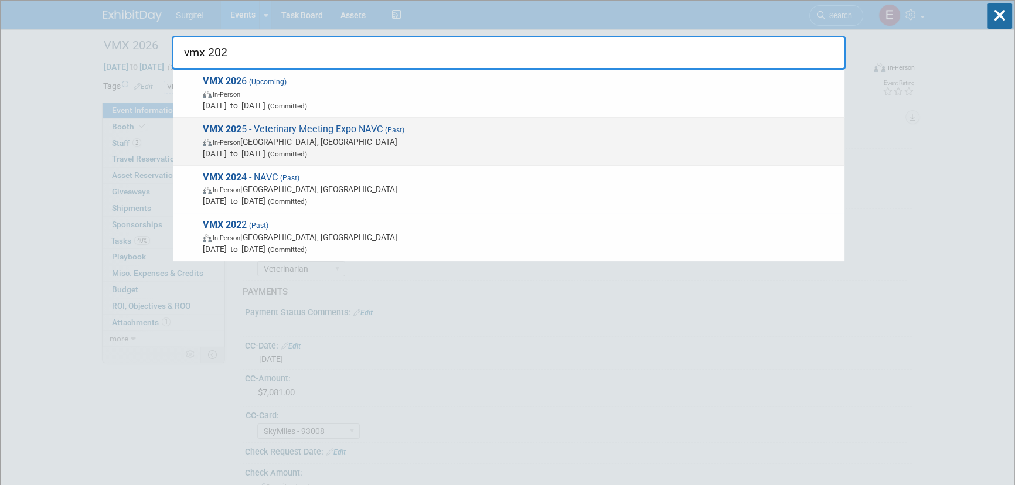
type input "vmx 202"
click at [233, 128] on strong "VMX 202" at bounding box center [222, 129] width 39 height 11
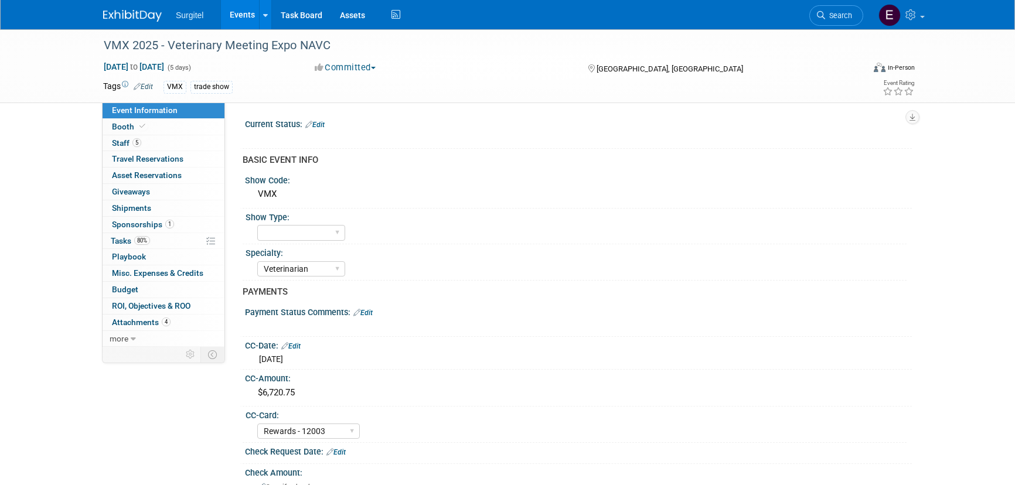
select select "Veterinarian"
select select "Rewards - 12003"
select select "Yes"
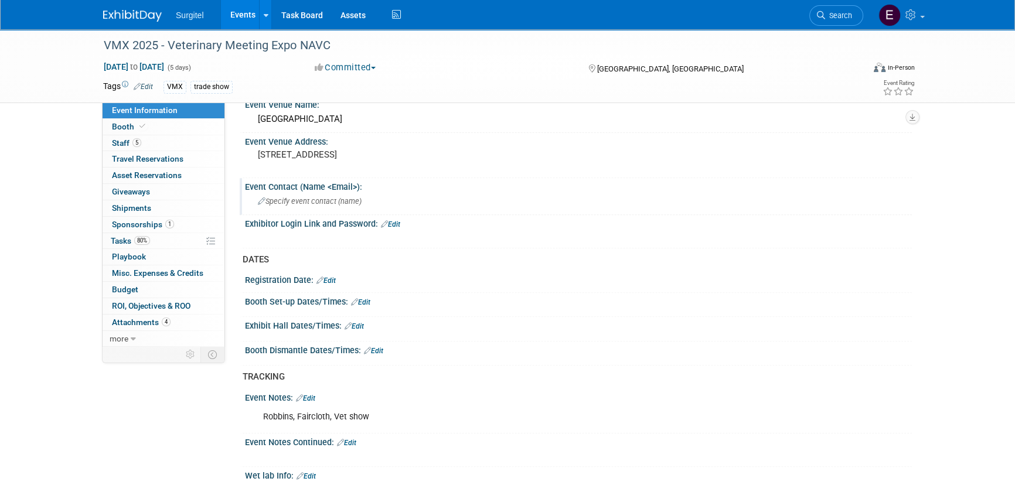
scroll to position [745, 0]
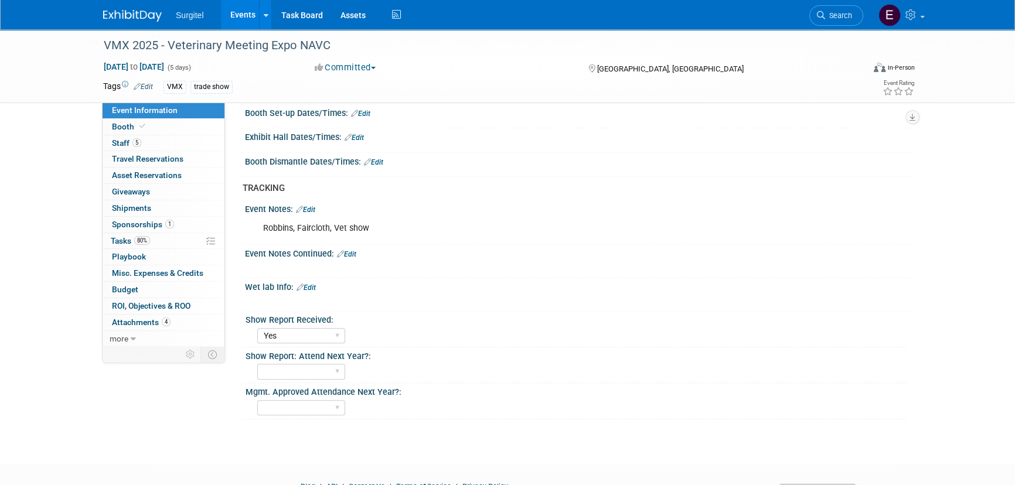
click at [233, 27] on link "Events" at bounding box center [242, 14] width 43 height 29
